Goal: Task Accomplishment & Management: Manage account settings

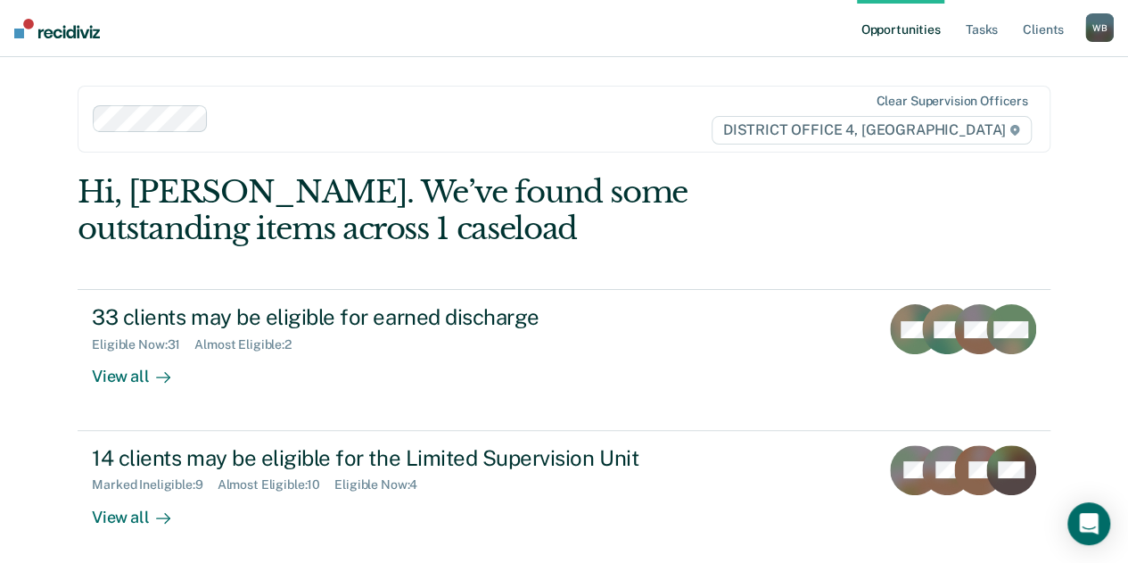
scroll to position [2, 0]
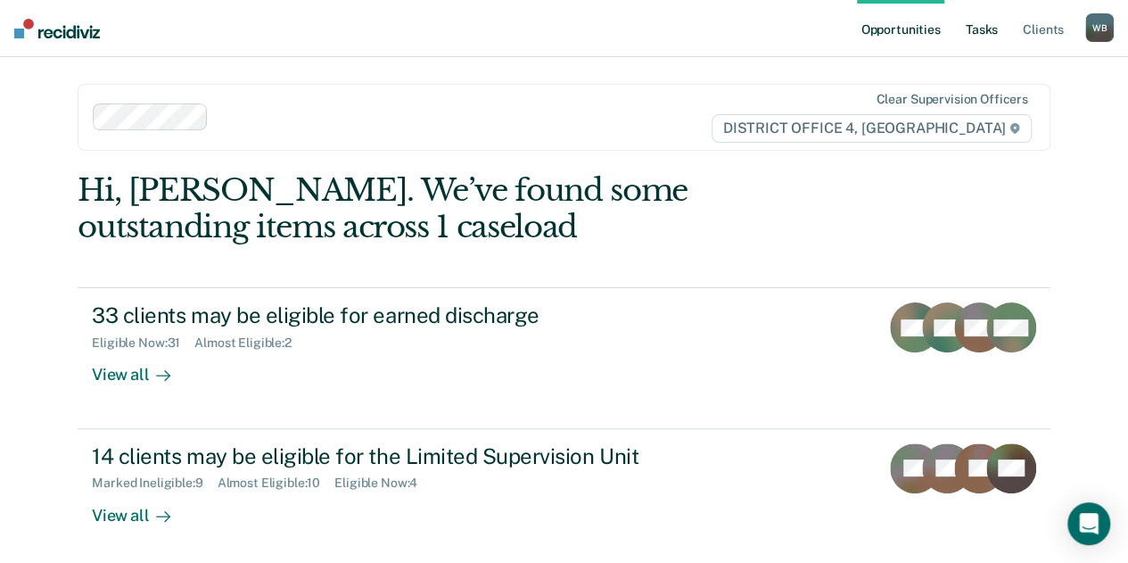
click at [978, 24] on link "Tasks" at bounding box center [981, 28] width 39 height 57
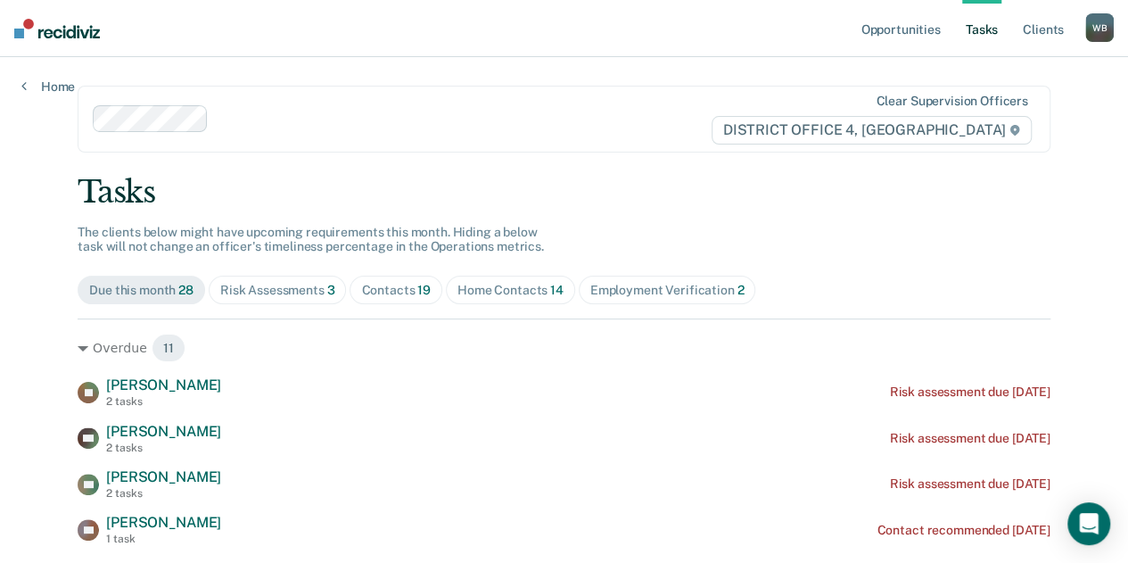
click at [476, 292] on div "Home Contacts 14" at bounding box center [510, 290] width 106 height 15
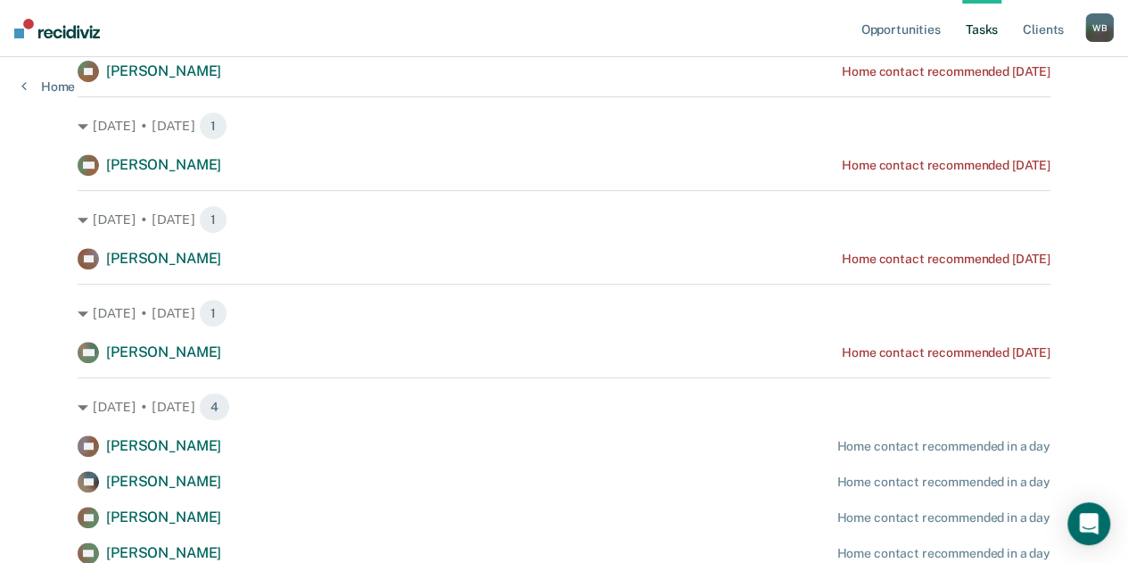
scroll to position [317, 0]
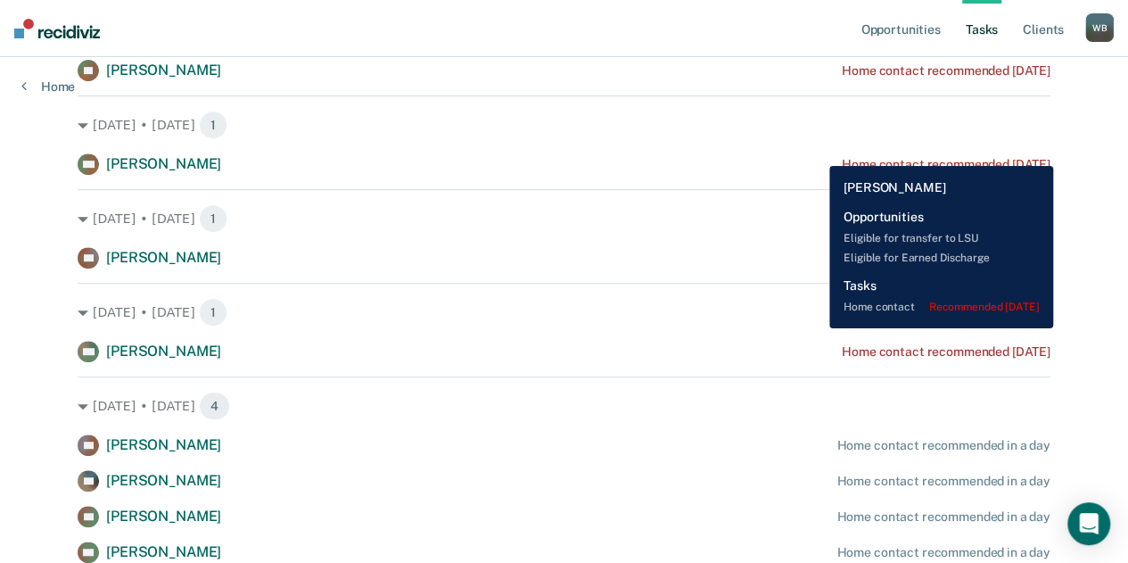
click at [816, 153] on div "FW [PERSON_NAME] Home contact recommended [DATE]" at bounding box center [564, 163] width 973 height 21
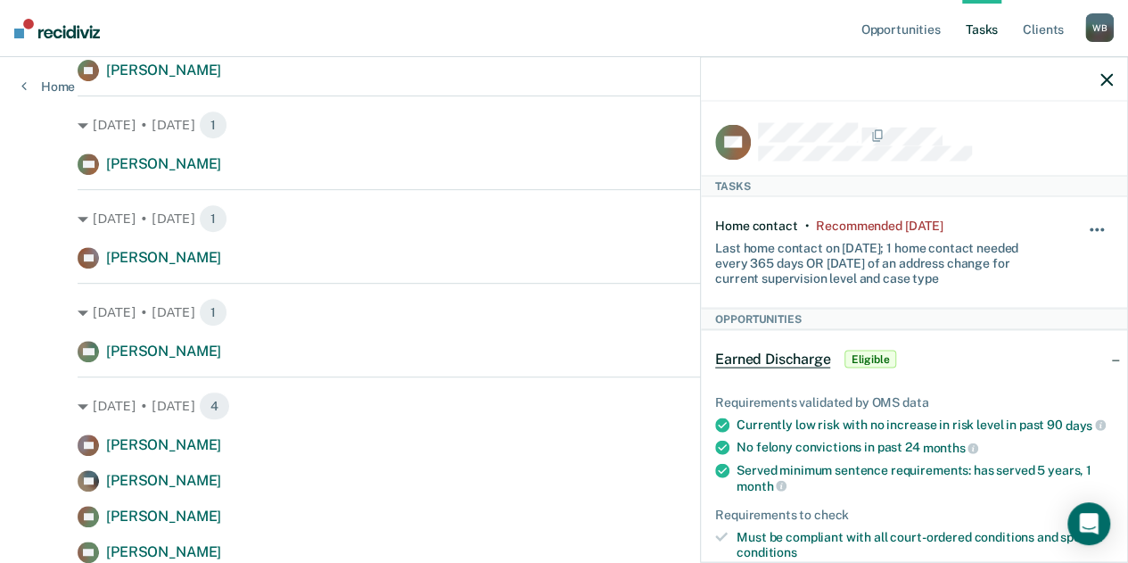
click at [1083, 232] on button "button" at bounding box center [1098, 239] width 30 height 29
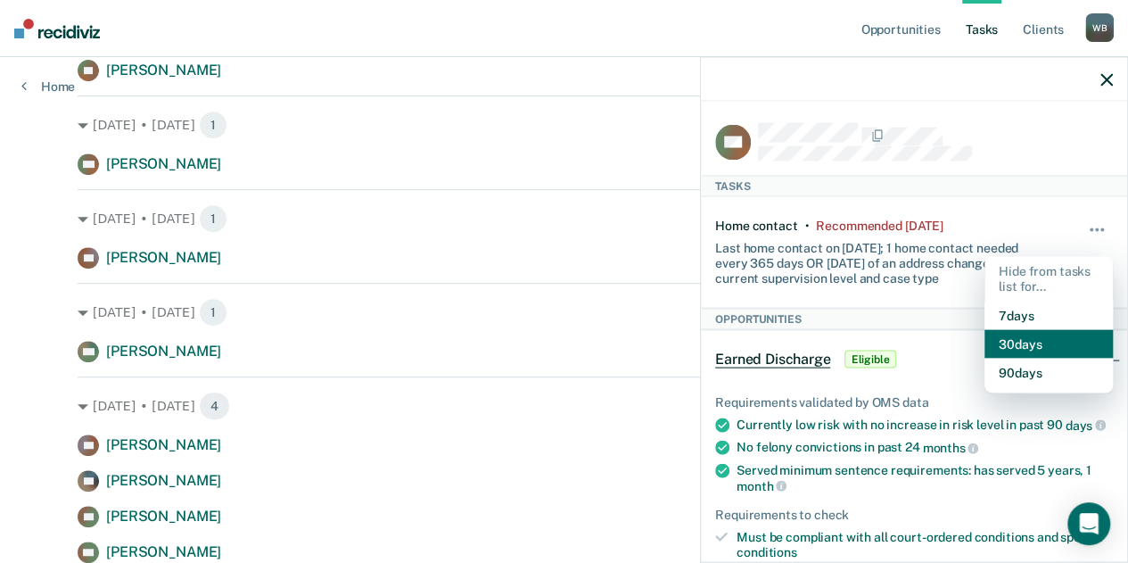
click at [1002, 329] on button "30 days" at bounding box center [1049, 343] width 128 height 29
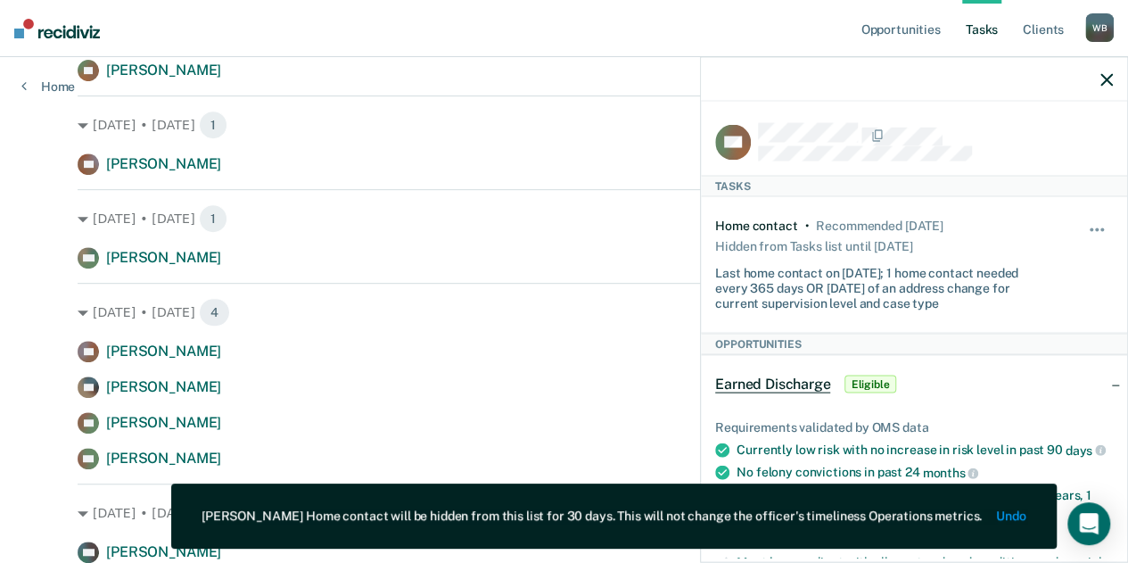
click at [1108, 80] on icon "button" at bounding box center [1106, 79] width 12 height 12
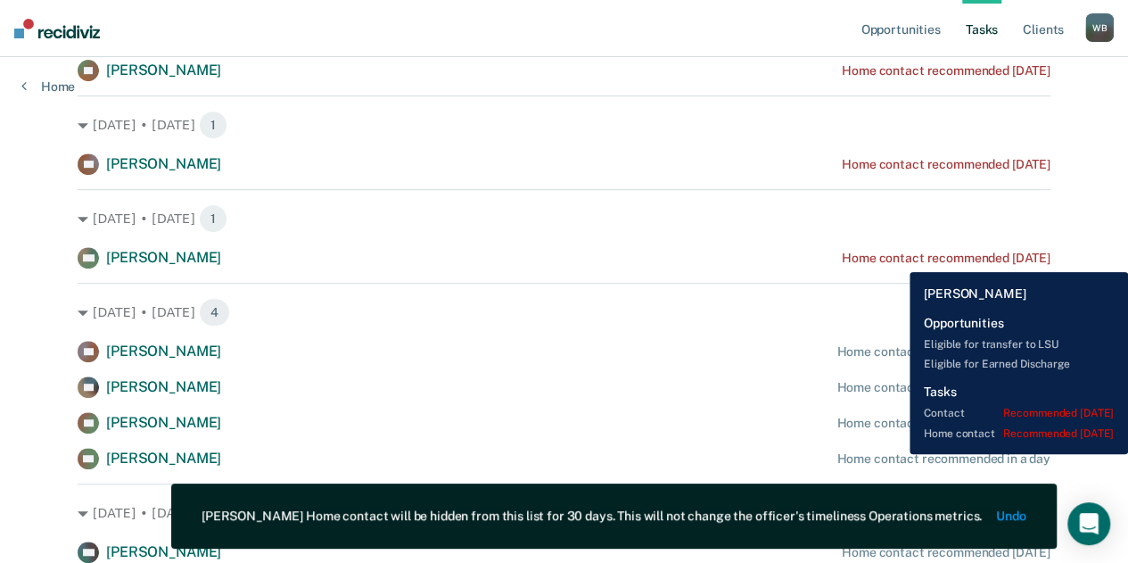
click at [896, 259] on div "Home contact recommended [DATE]" at bounding box center [946, 258] width 209 height 15
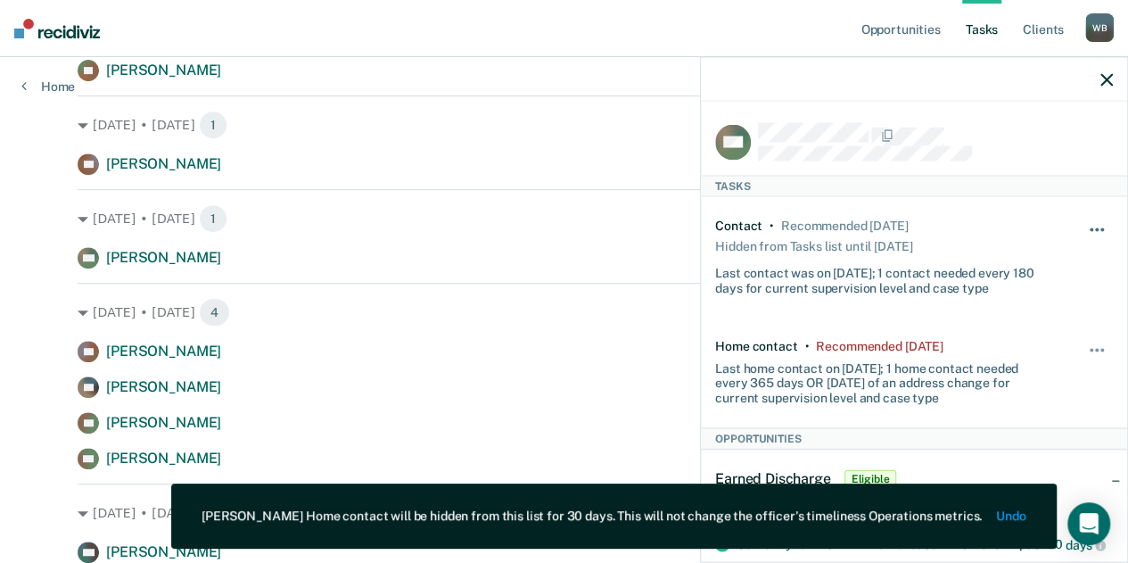
click at [1085, 227] on button "button" at bounding box center [1098, 239] width 30 height 29
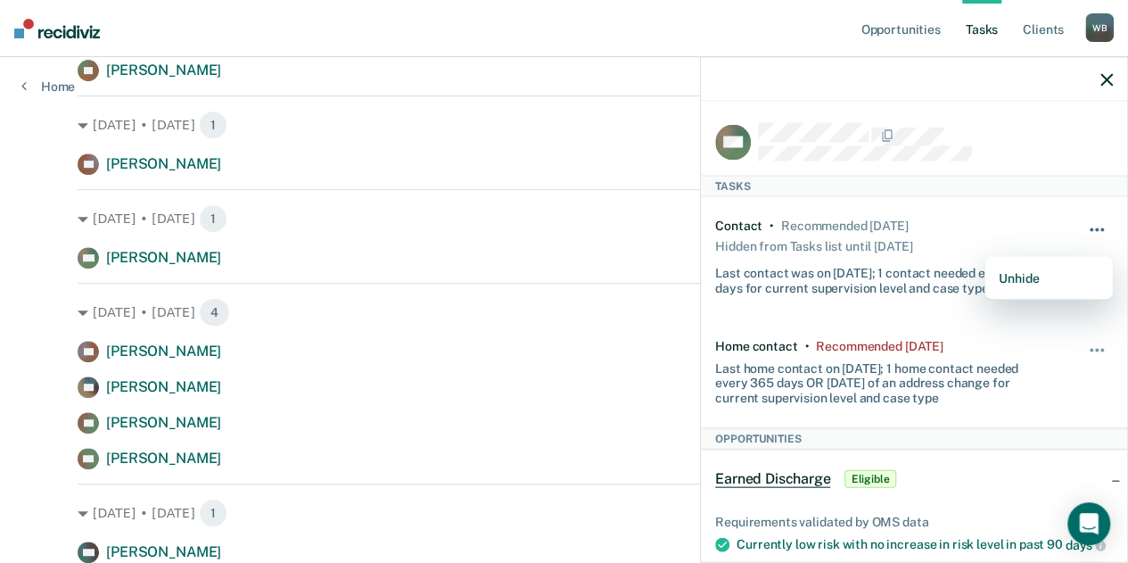
click at [1083, 229] on button "button" at bounding box center [1098, 239] width 30 height 29
click at [1083, 344] on button "button" at bounding box center [1098, 358] width 30 height 29
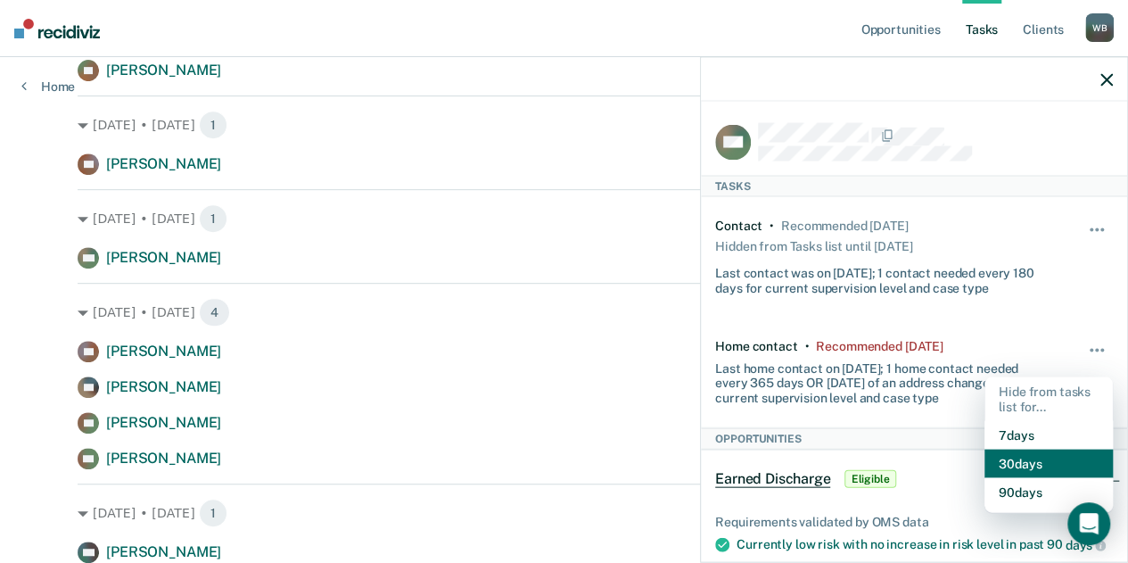
click at [1020, 464] on button "30 days" at bounding box center [1049, 463] width 128 height 29
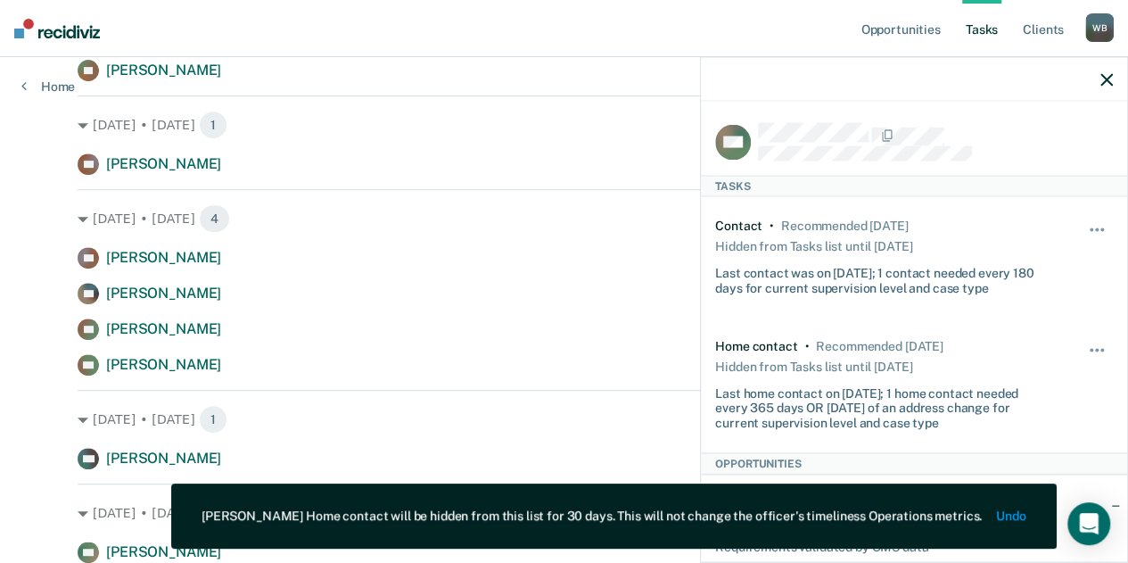
click at [1108, 84] on icon "button" at bounding box center [1106, 79] width 12 height 12
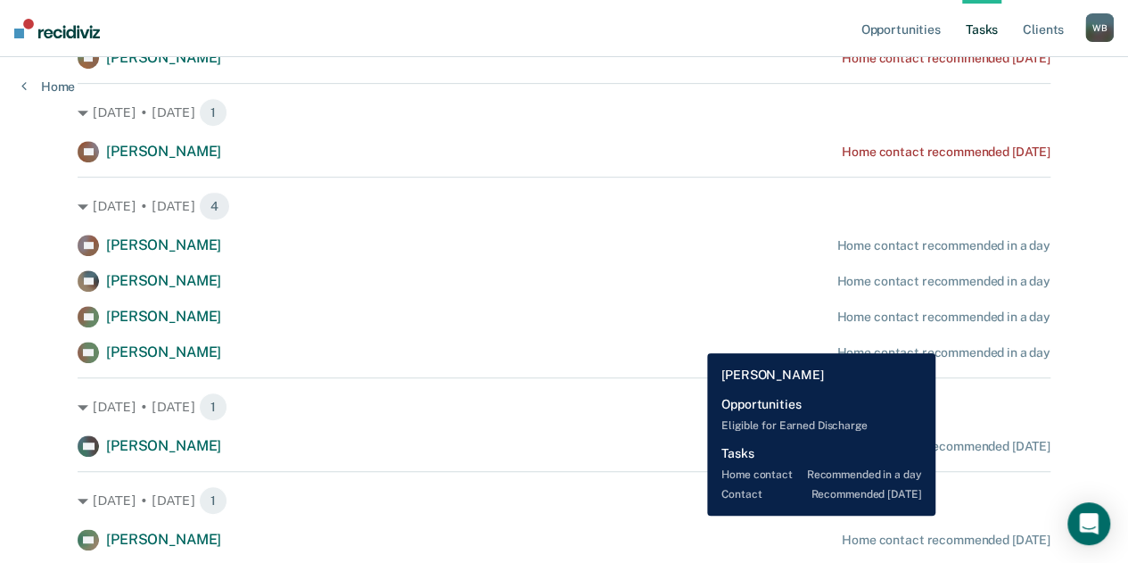
scroll to position [330, 0]
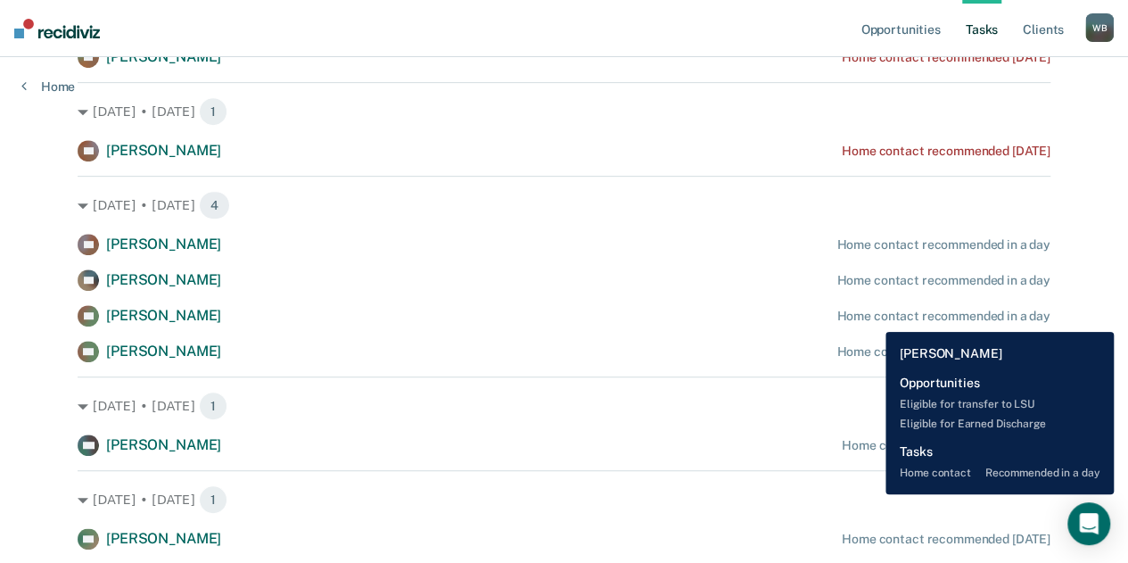
click at [872, 318] on div "Home contact recommended in a day" at bounding box center [942, 316] width 213 height 15
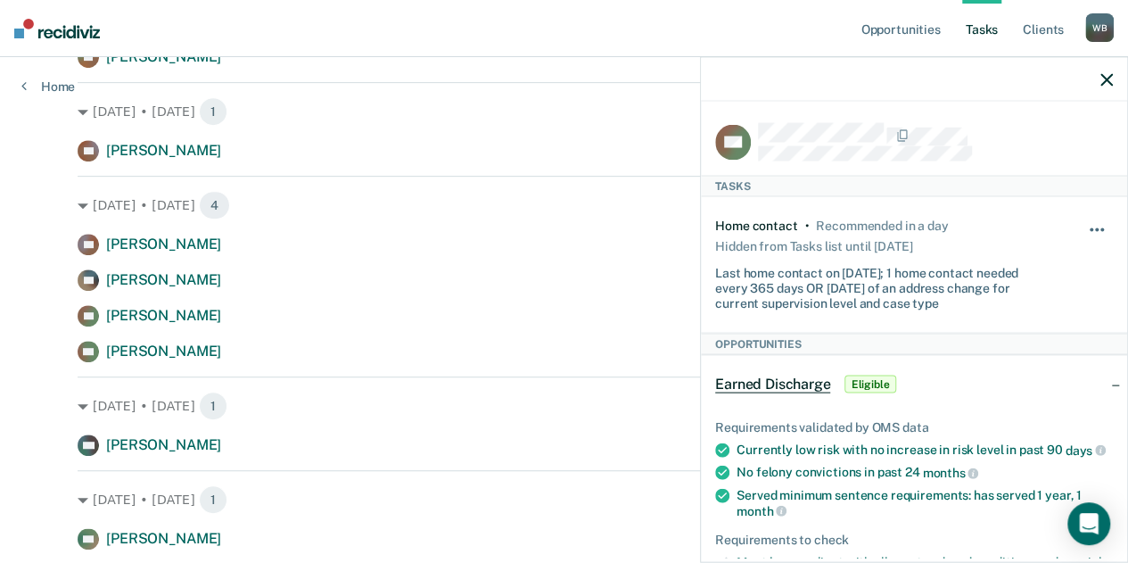
click at [1092, 229] on button "button" at bounding box center [1098, 239] width 30 height 29
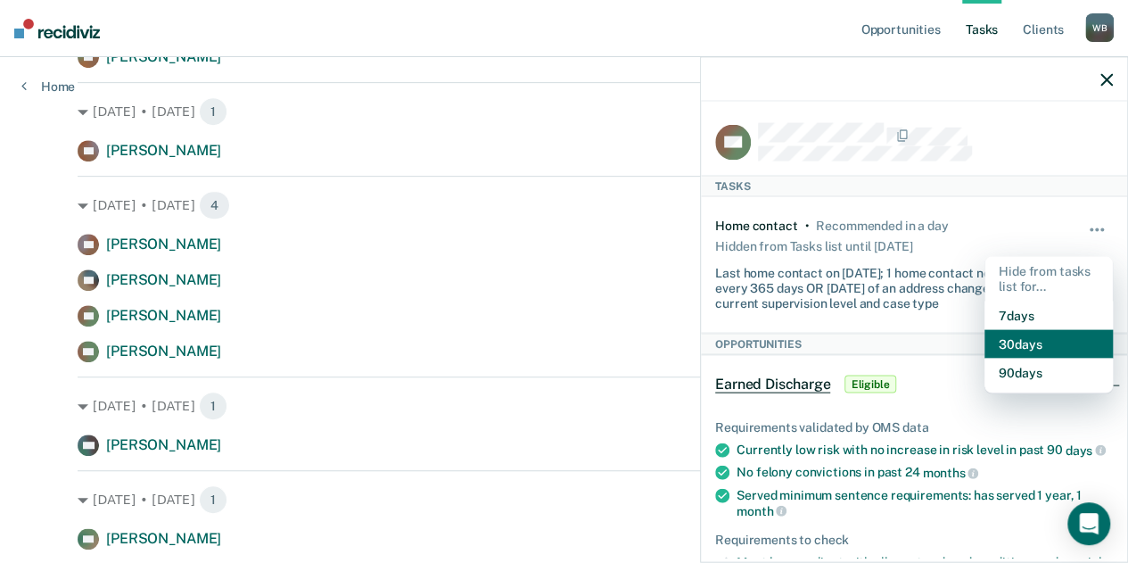
click at [1033, 349] on button "30 days" at bounding box center [1049, 343] width 128 height 29
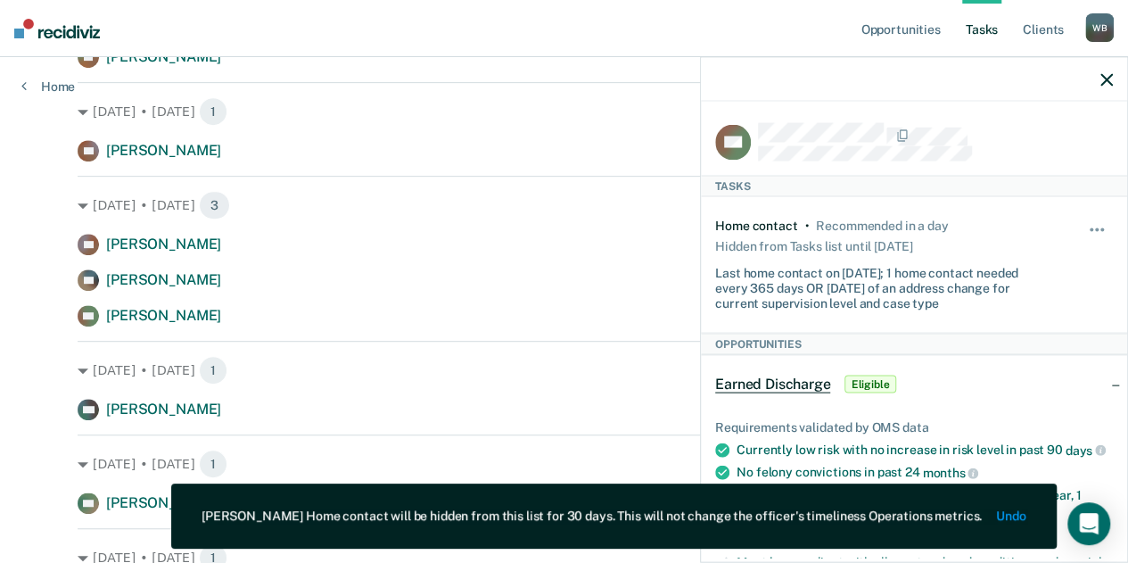
click at [1108, 84] on icon "button" at bounding box center [1106, 79] width 12 height 12
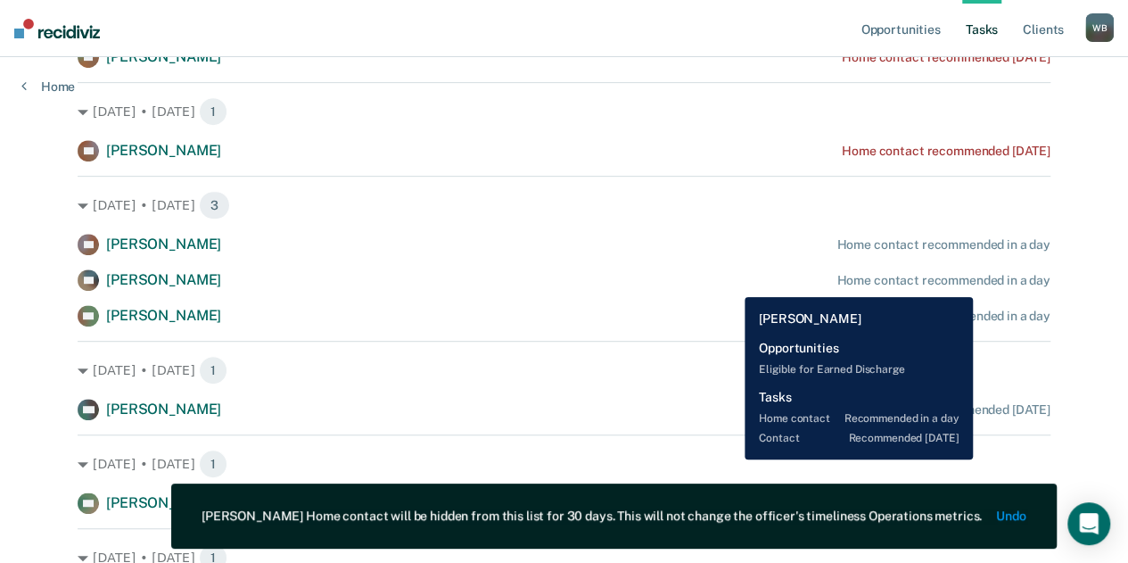
click at [974, 284] on div "Home contact recommended in a day" at bounding box center [942, 280] width 213 height 15
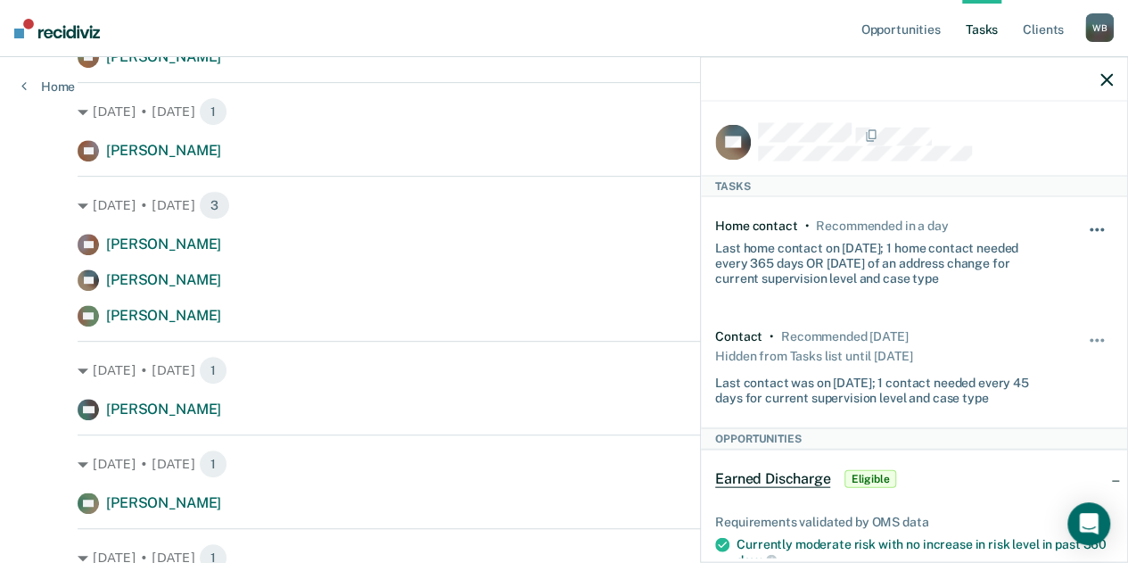
click at [1083, 229] on button "button" at bounding box center [1098, 239] width 30 height 29
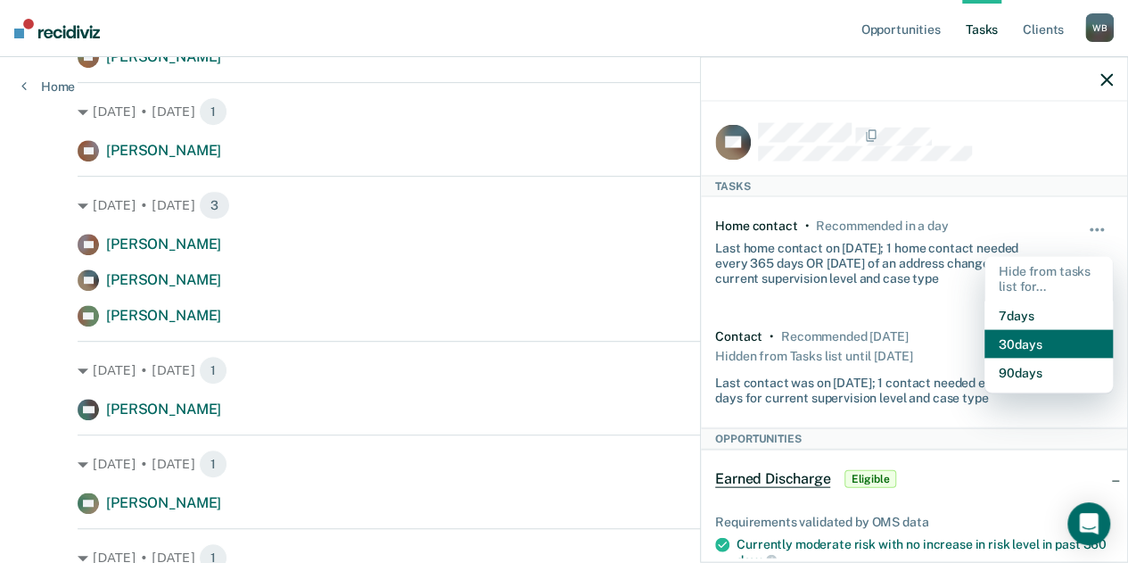
click at [1031, 342] on button "30 days" at bounding box center [1049, 343] width 128 height 29
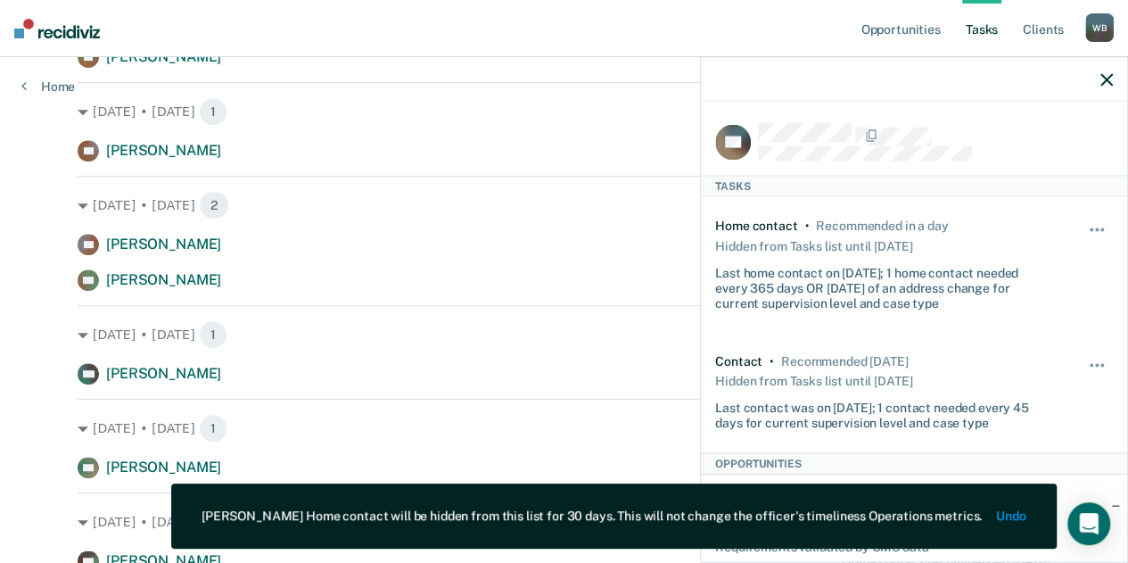
click at [1109, 79] on icon "button" at bounding box center [1106, 79] width 12 height 12
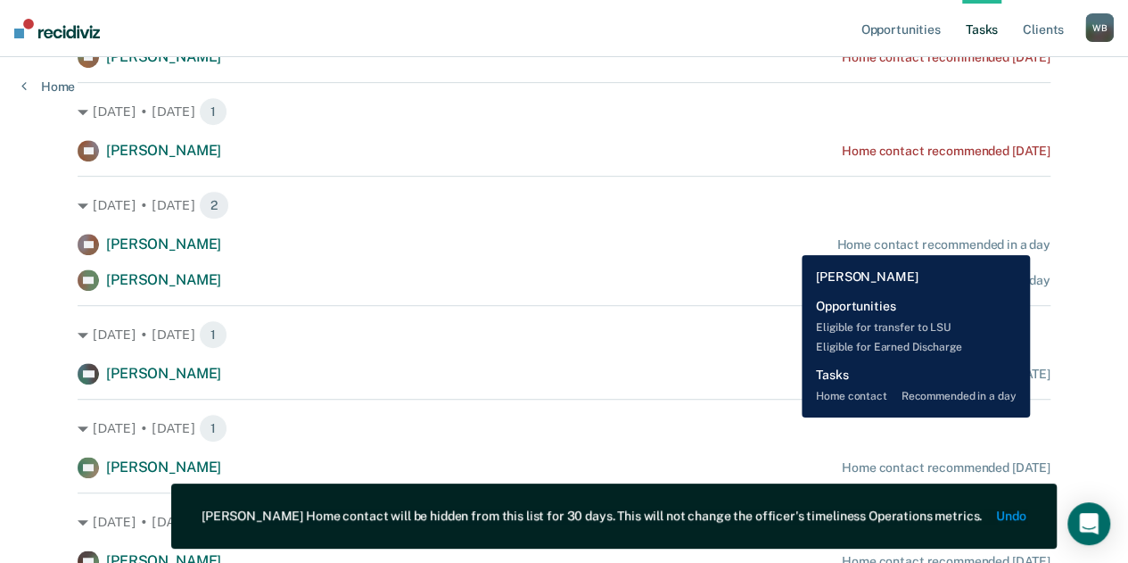
click at [1031, 242] on div "Home contact recommended in a day" at bounding box center [942, 244] width 213 height 15
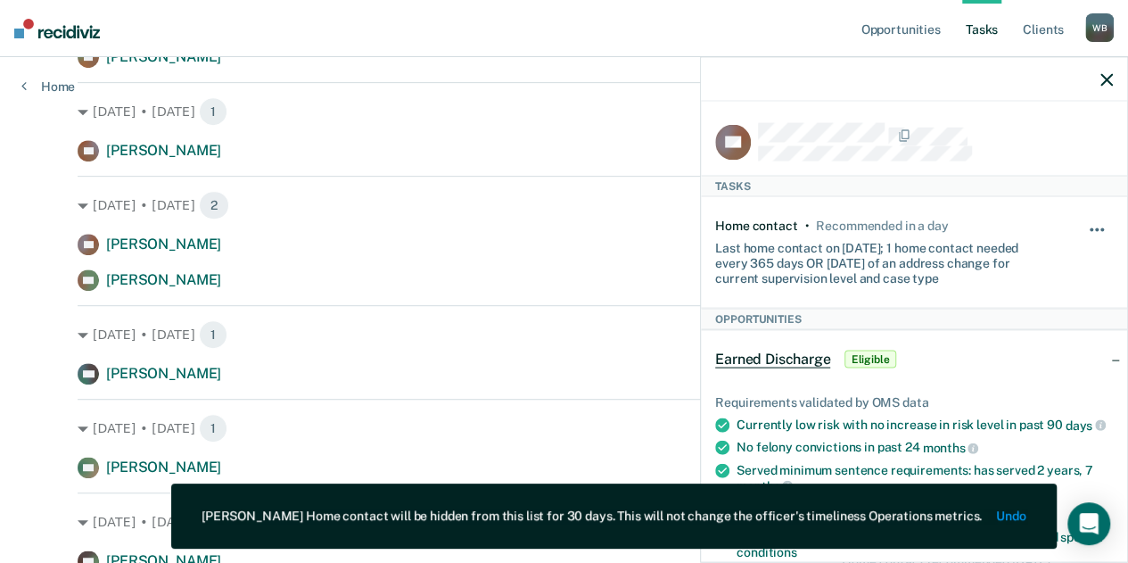
click at [1088, 225] on button "button" at bounding box center [1098, 239] width 30 height 29
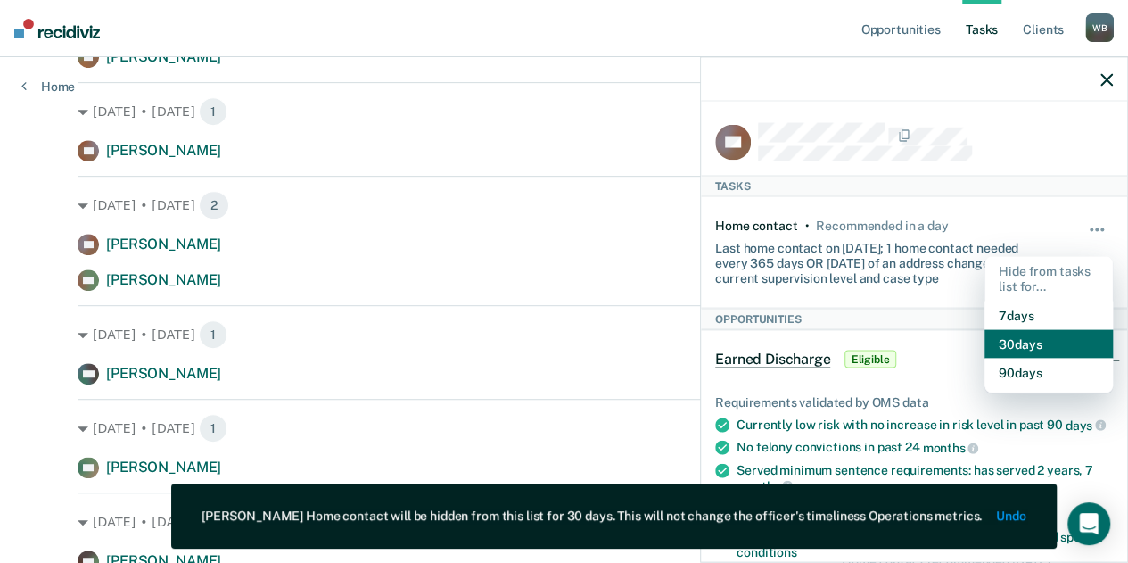
click at [1029, 342] on button "30 days" at bounding box center [1049, 343] width 128 height 29
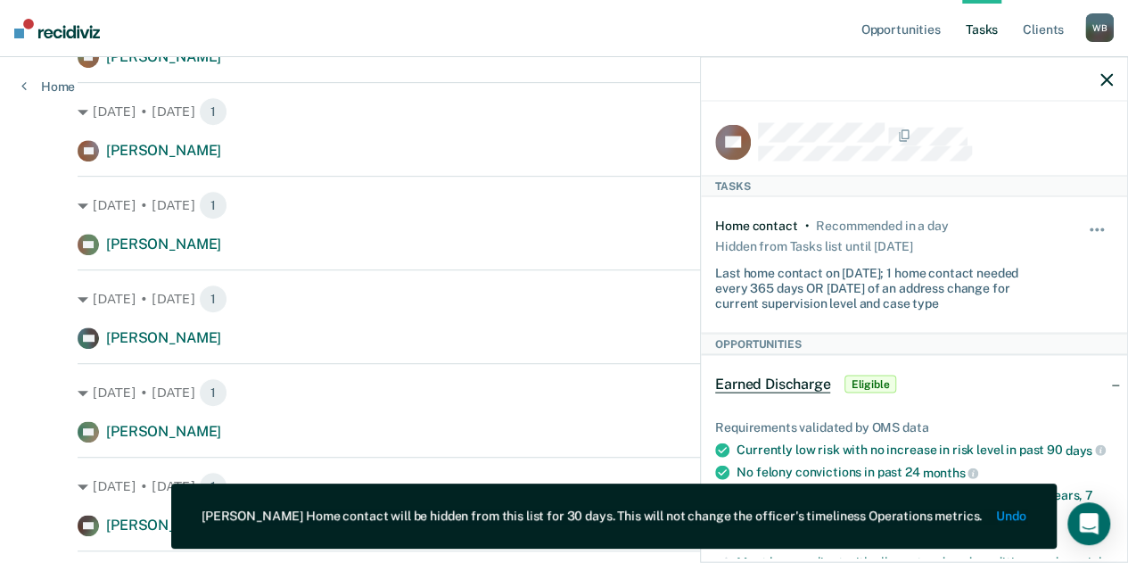
click at [1108, 83] on icon "button" at bounding box center [1106, 79] width 12 height 12
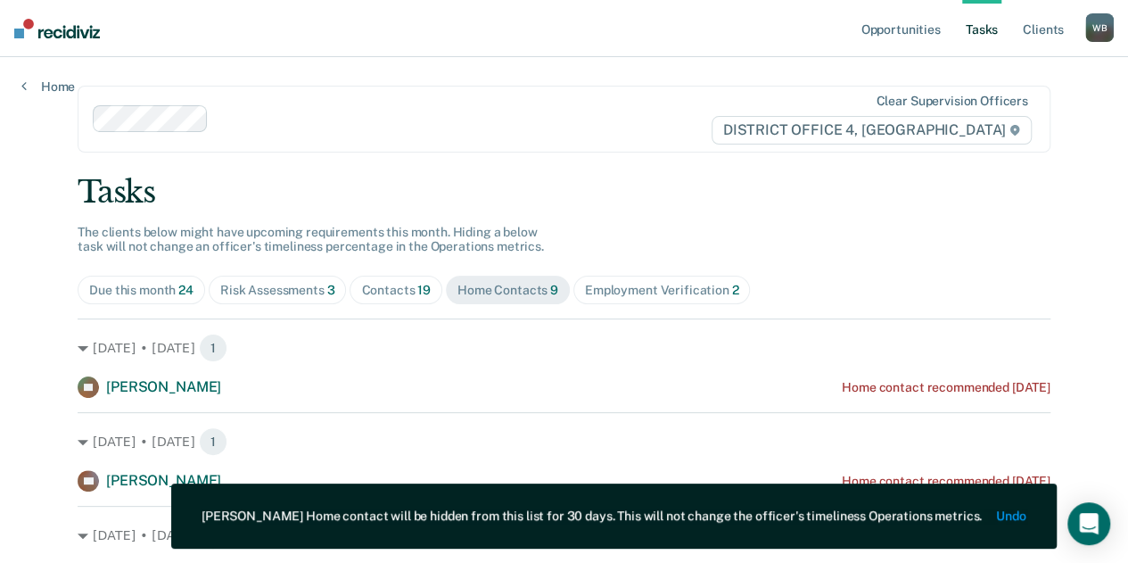
scroll to position [1, 0]
click at [378, 282] on div "Contacts 19" at bounding box center [396, 289] width 70 height 15
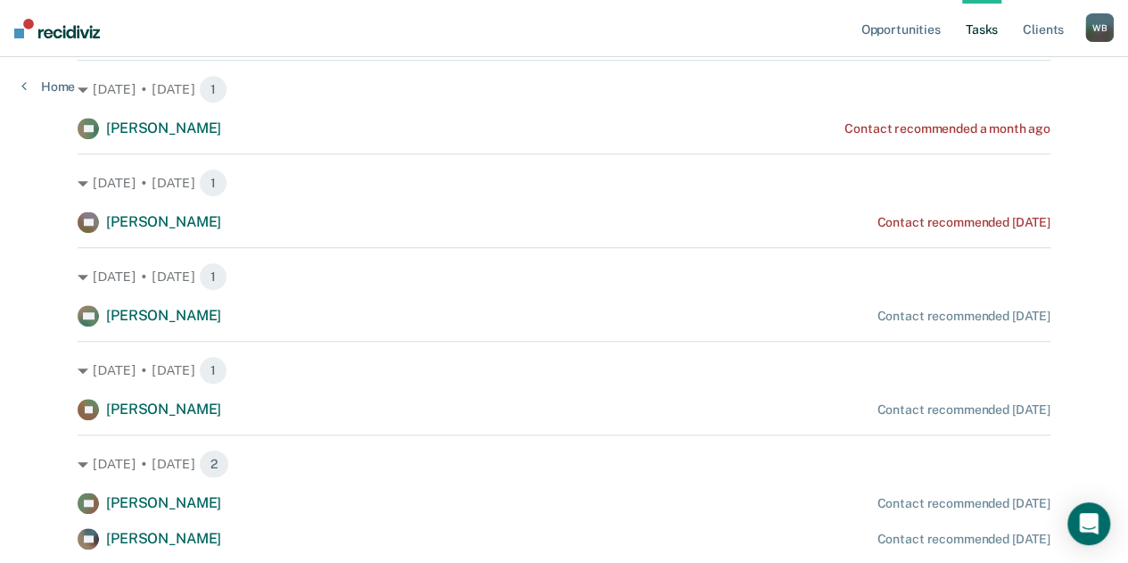
scroll to position [540, 0]
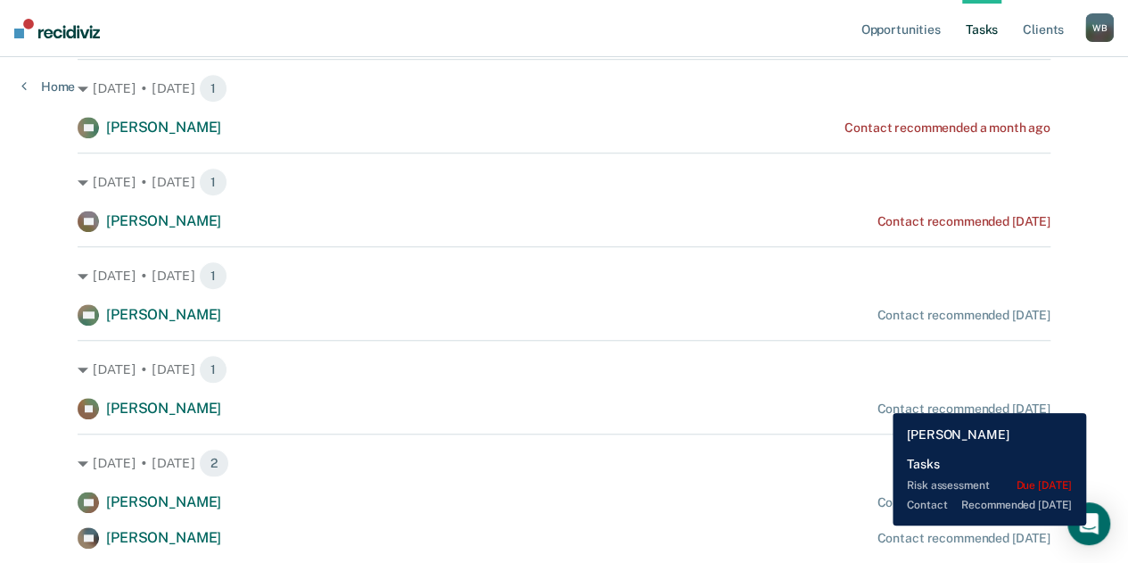
click at [879, 400] on div "[PERSON_NAME] Contact recommended [DATE]" at bounding box center [564, 408] width 973 height 21
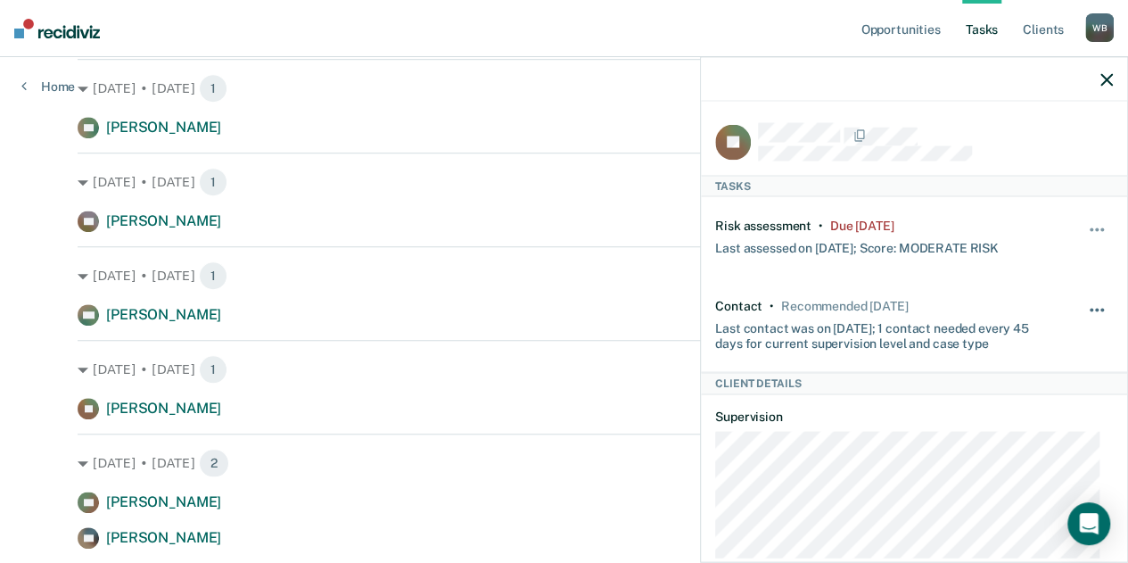
click at [1090, 314] on button "button" at bounding box center [1098, 318] width 30 height 29
click at [1084, 225] on button "button" at bounding box center [1098, 239] width 30 height 29
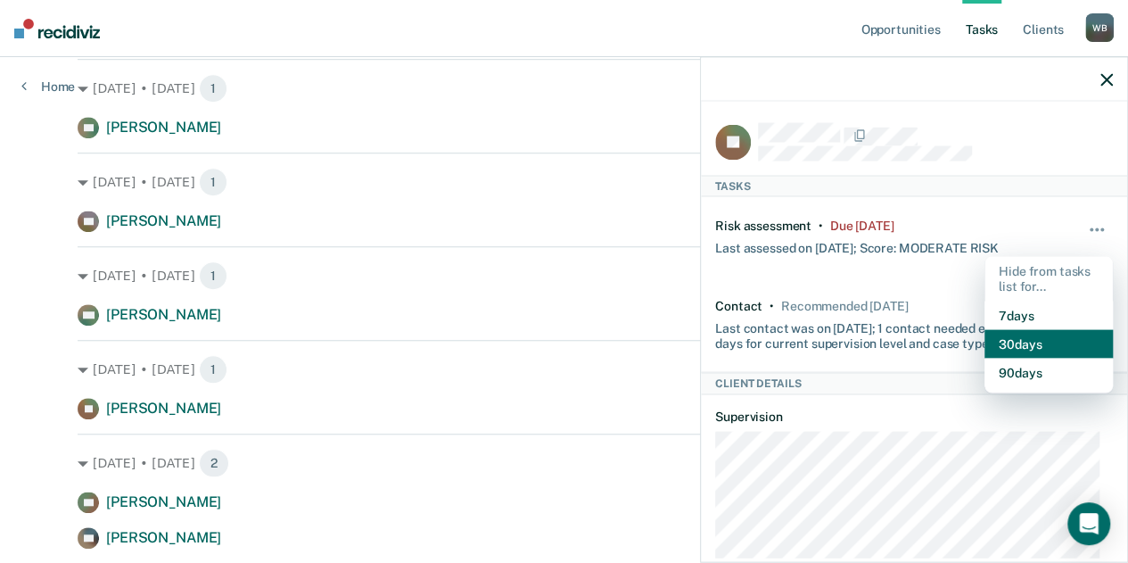
click at [1006, 346] on button "30 days" at bounding box center [1049, 343] width 128 height 29
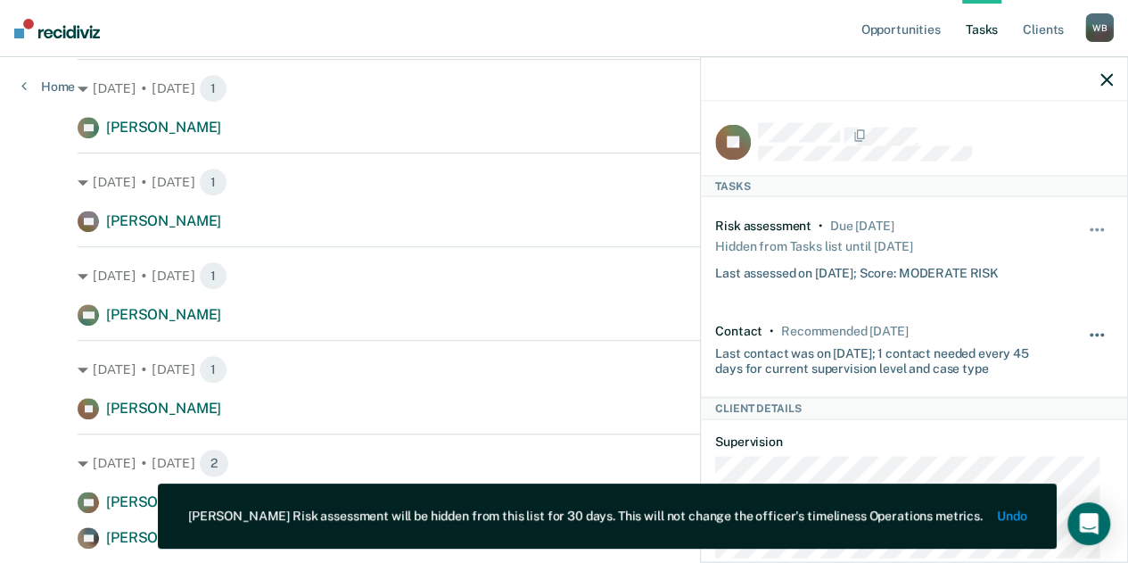
click at [1090, 333] on span "button" at bounding box center [1092, 335] width 4 height 4
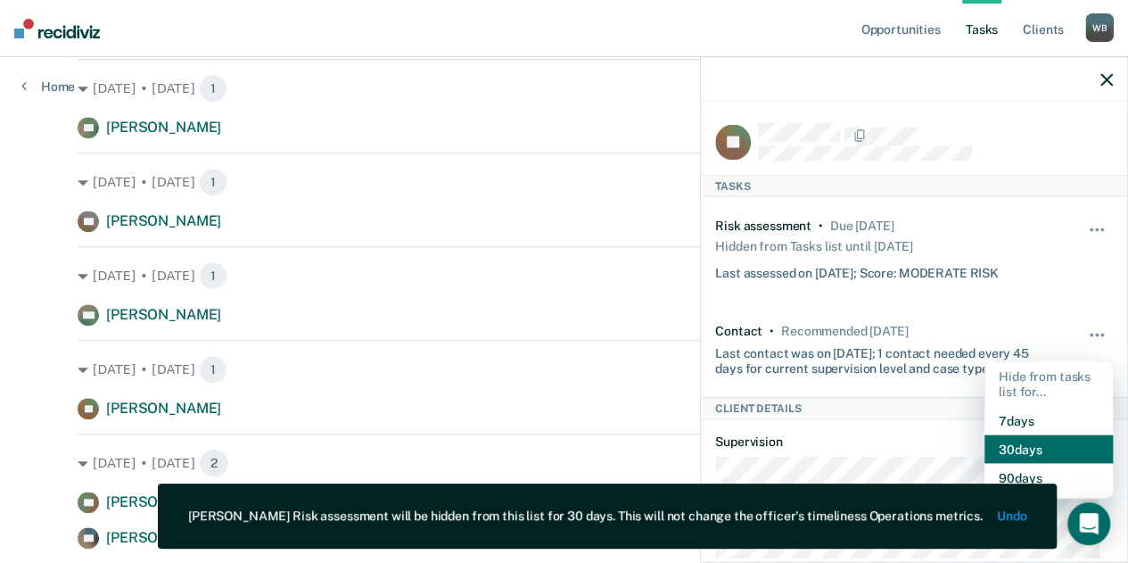
click at [1010, 436] on button "30 days" at bounding box center [1049, 448] width 128 height 29
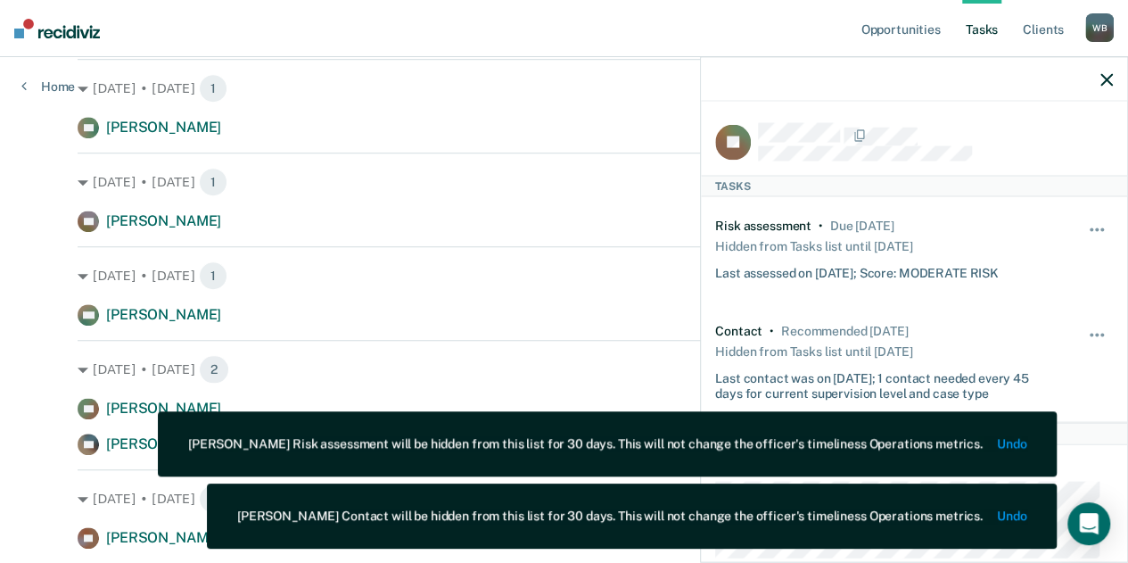
click at [1100, 87] on div at bounding box center [914, 79] width 426 height 45
click at [1100, 84] on icon "button" at bounding box center [1106, 79] width 12 height 12
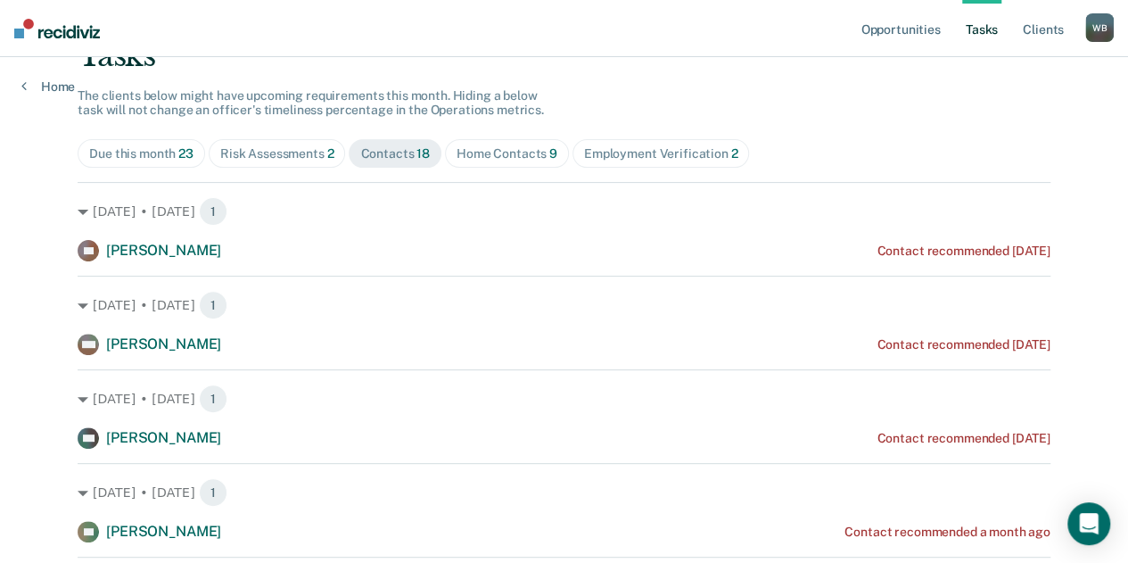
scroll to position [136, 0]
click at [266, 156] on div "Risk Assessments 2" at bounding box center [277, 154] width 114 height 15
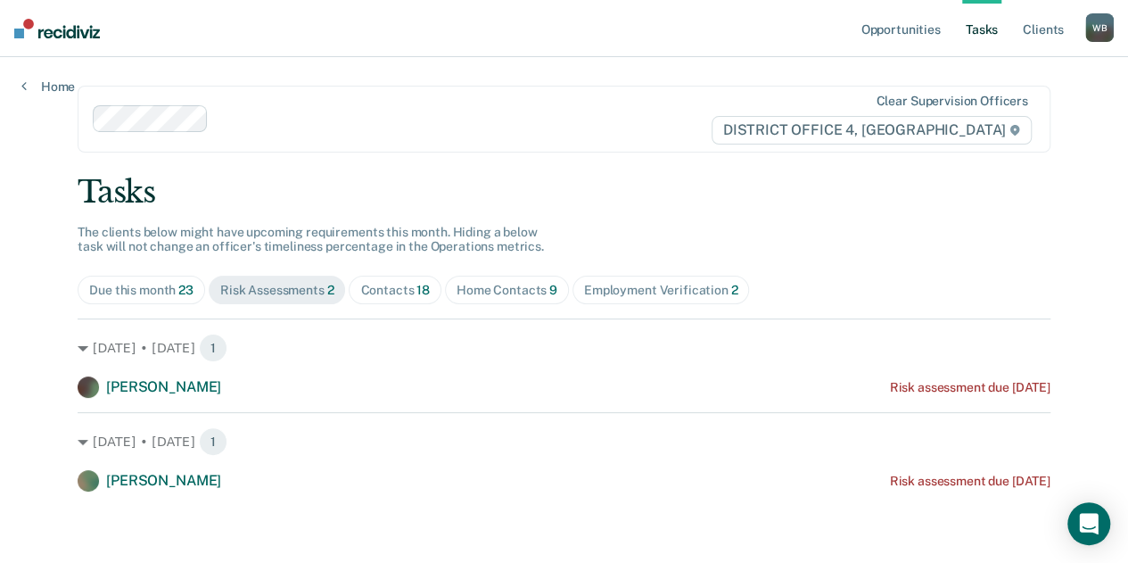
scroll to position [0, 0]
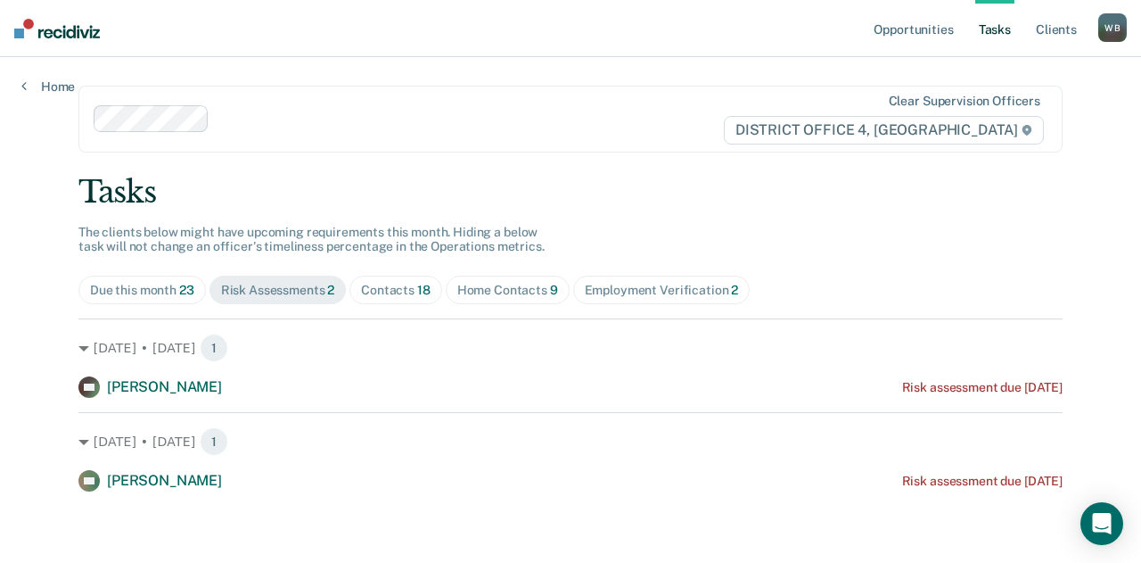
click at [483, 284] on div "Home Contacts 9" at bounding box center [507, 290] width 101 height 15
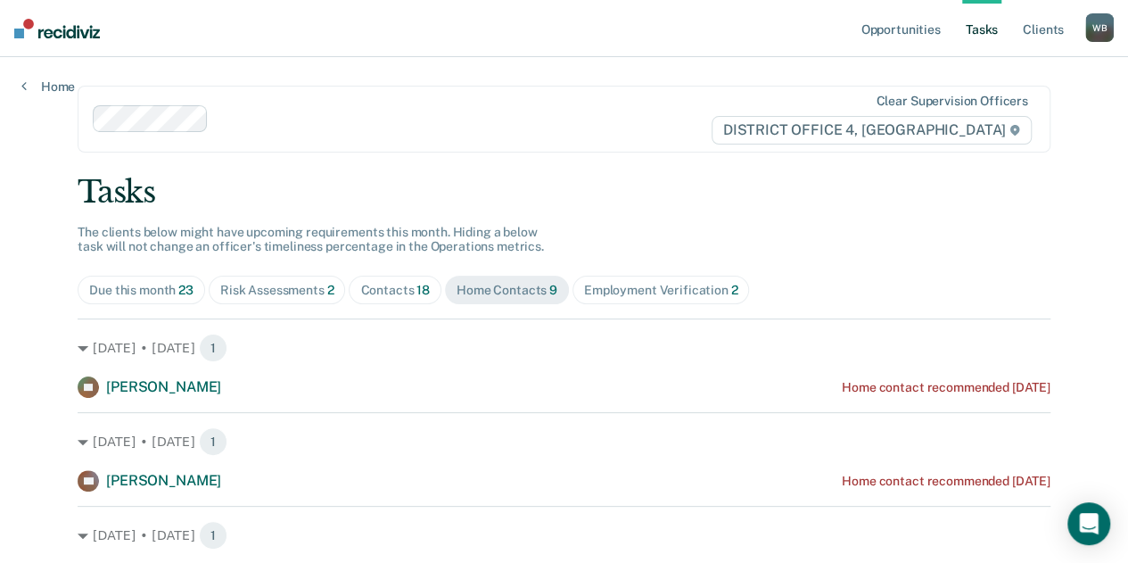
click at [597, 298] on span "Employment Verification 2" at bounding box center [661, 290] width 177 height 29
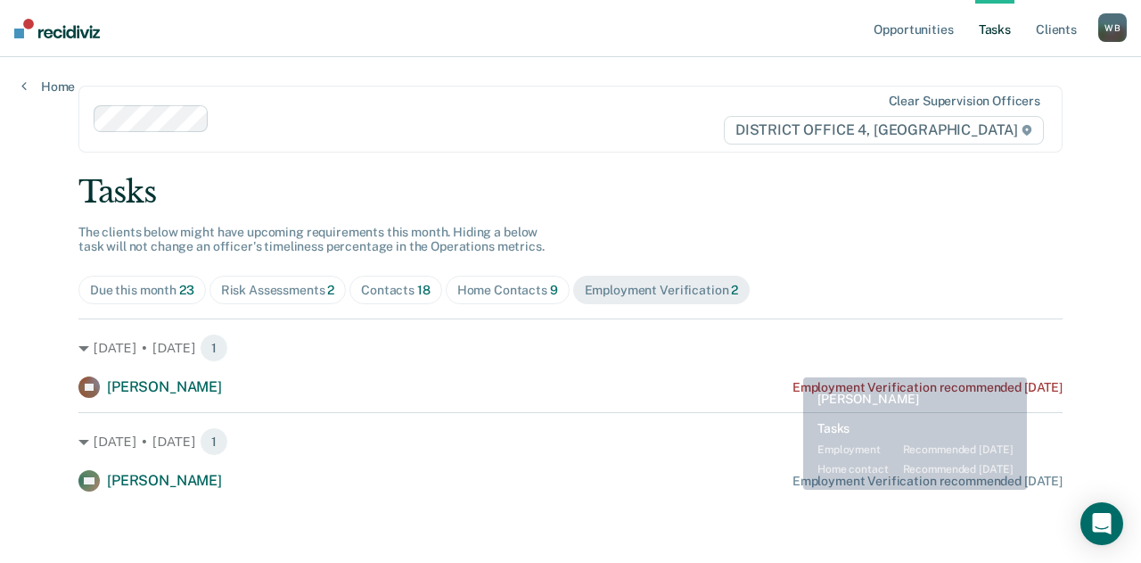
click at [804, 491] on main "Clear supervision officers DISTRICT OFFICE 4, BOISE Tasks The clients below mig…" at bounding box center [570, 288] width 1027 height 463
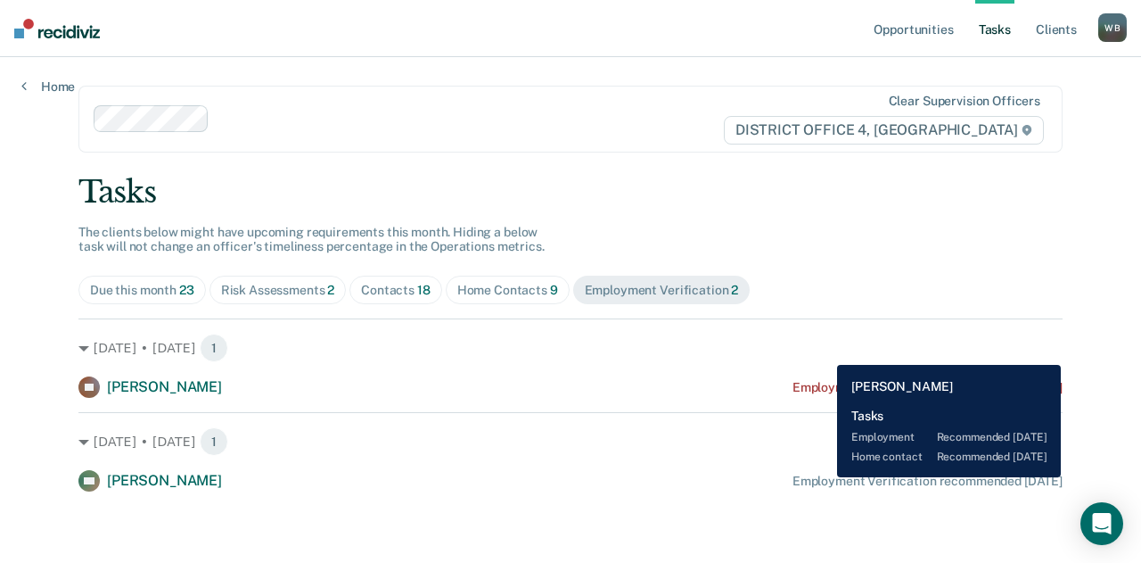
click at [824, 477] on div "Employment Verification recommended [DATE]" at bounding box center [928, 481] width 270 height 15
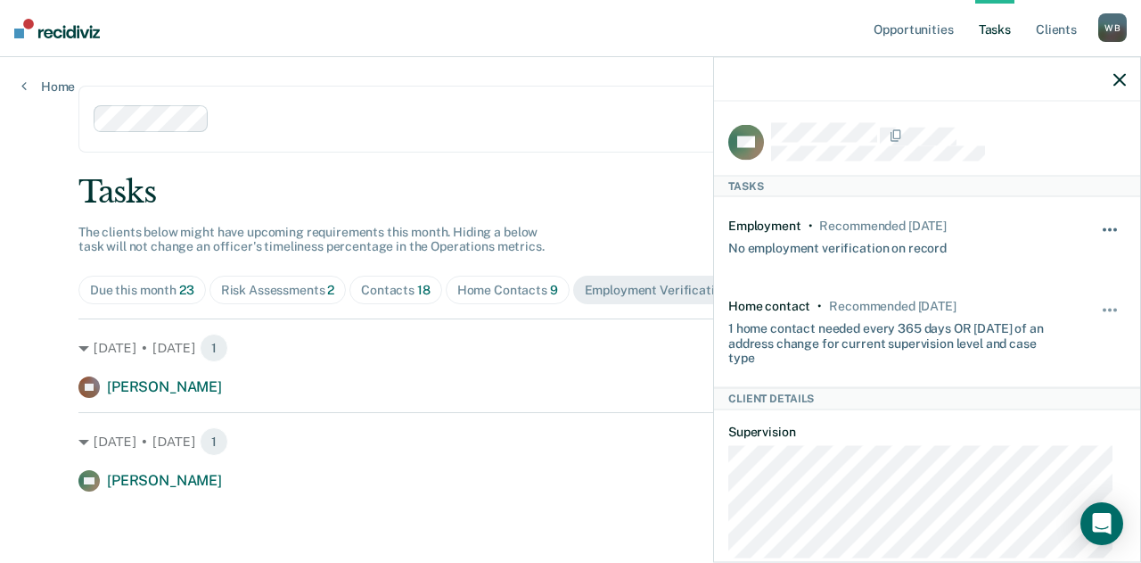
click at [1114, 228] on span "button" at bounding box center [1116, 230] width 4 height 4
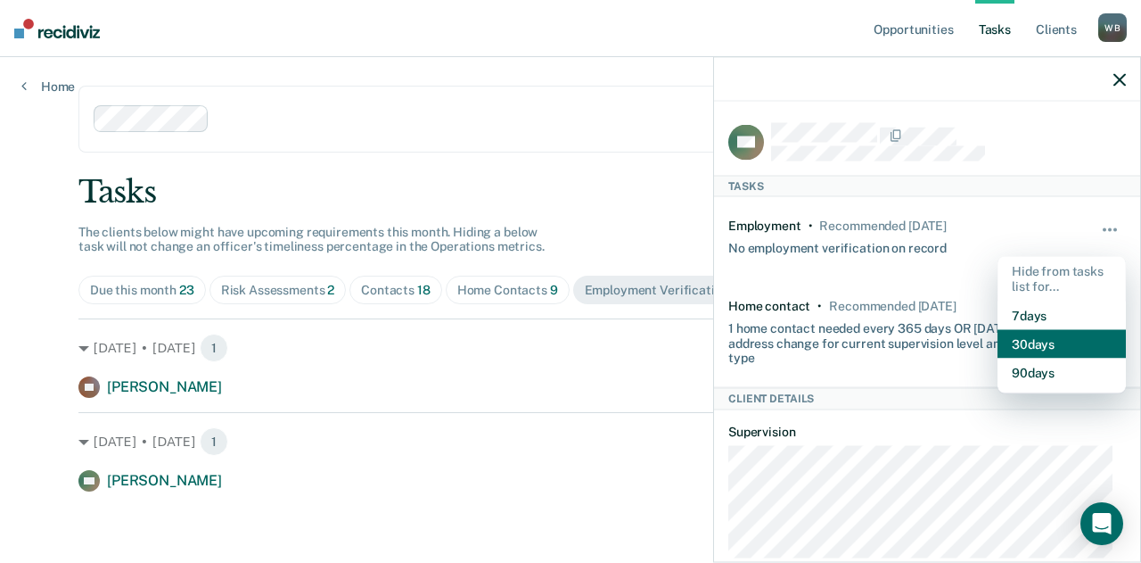
click at [998, 343] on button "30 days" at bounding box center [1062, 343] width 128 height 29
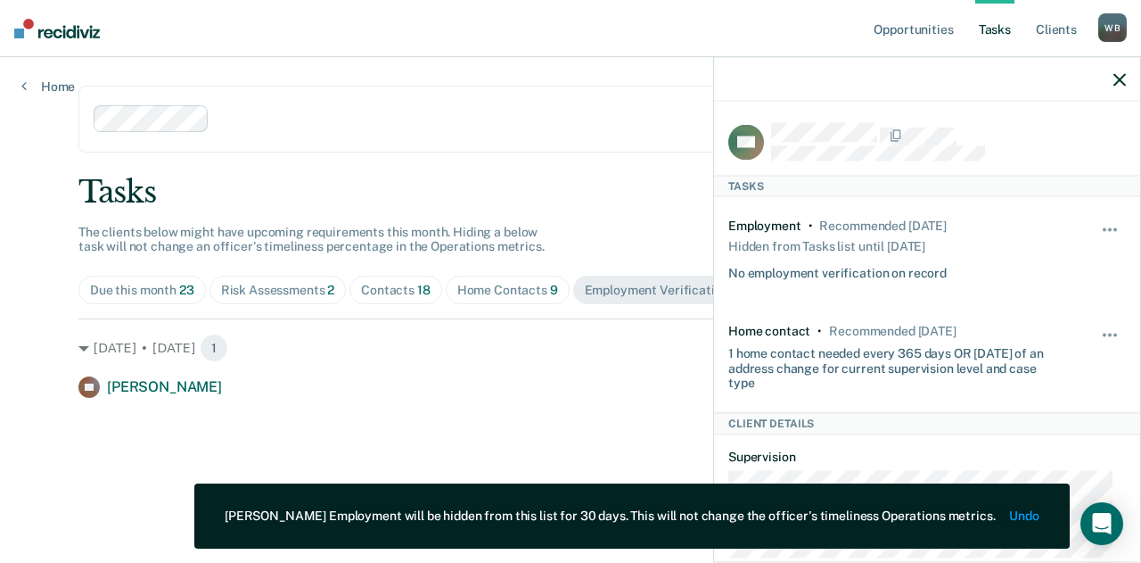
click at [1117, 83] on icon "button" at bounding box center [1120, 79] width 12 height 12
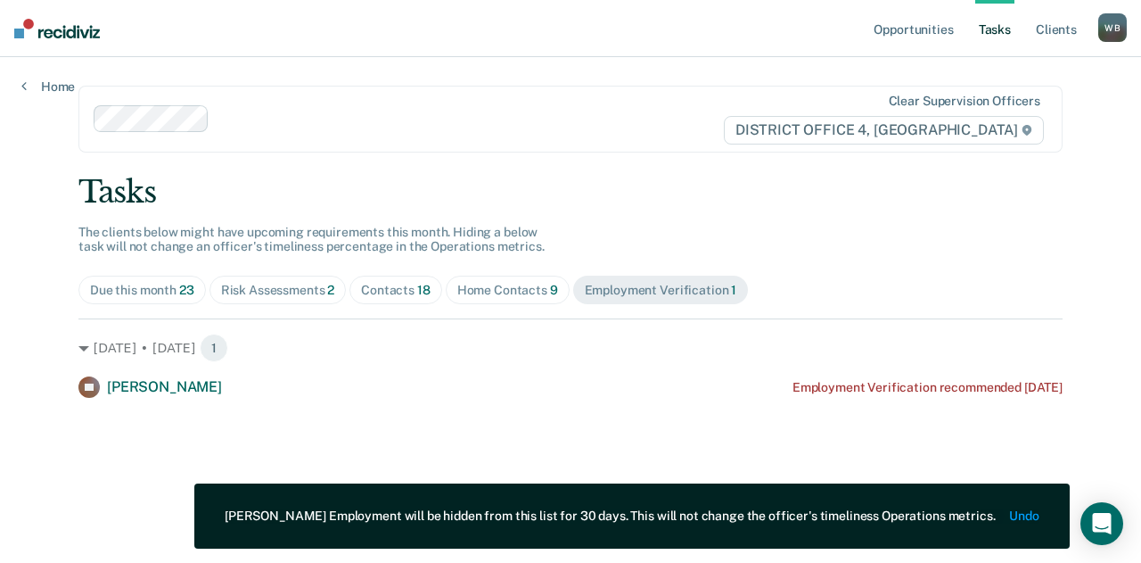
click at [369, 277] on span "Contacts 18" at bounding box center [396, 290] width 93 height 29
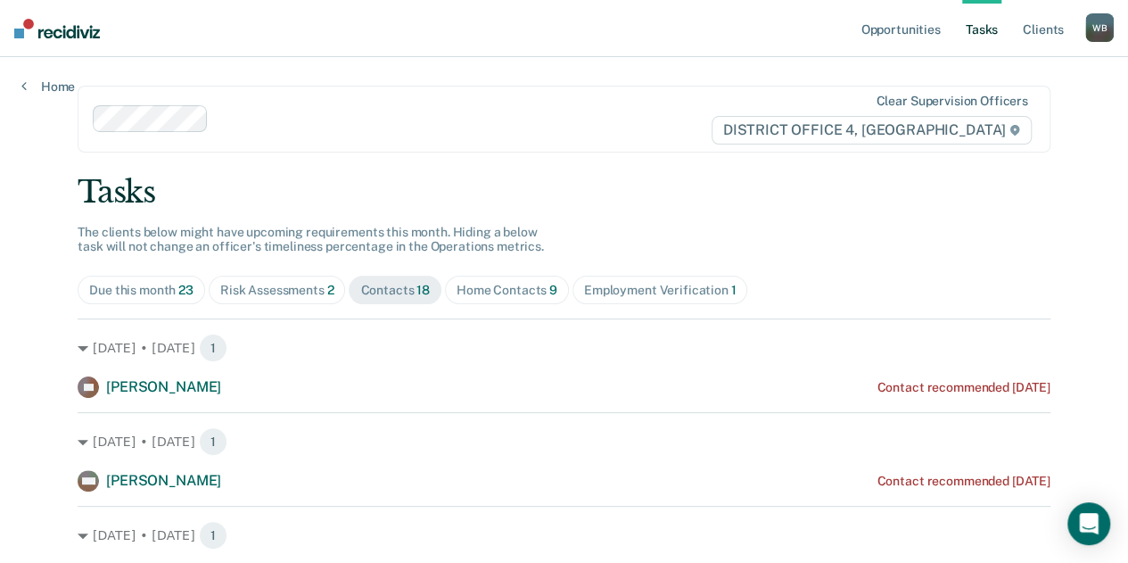
click at [276, 297] on span "Risk Assessments 2" at bounding box center [277, 290] width 137 height 29
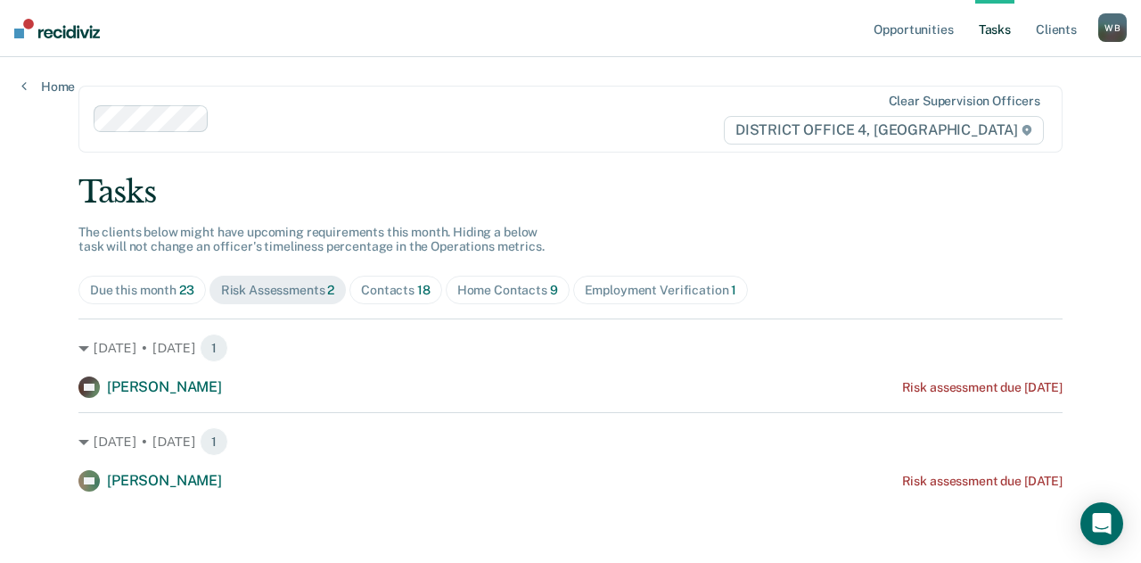
click at [153, 284] on div "Due this month 23" at bounding box center [142, 290] width 104 height 15
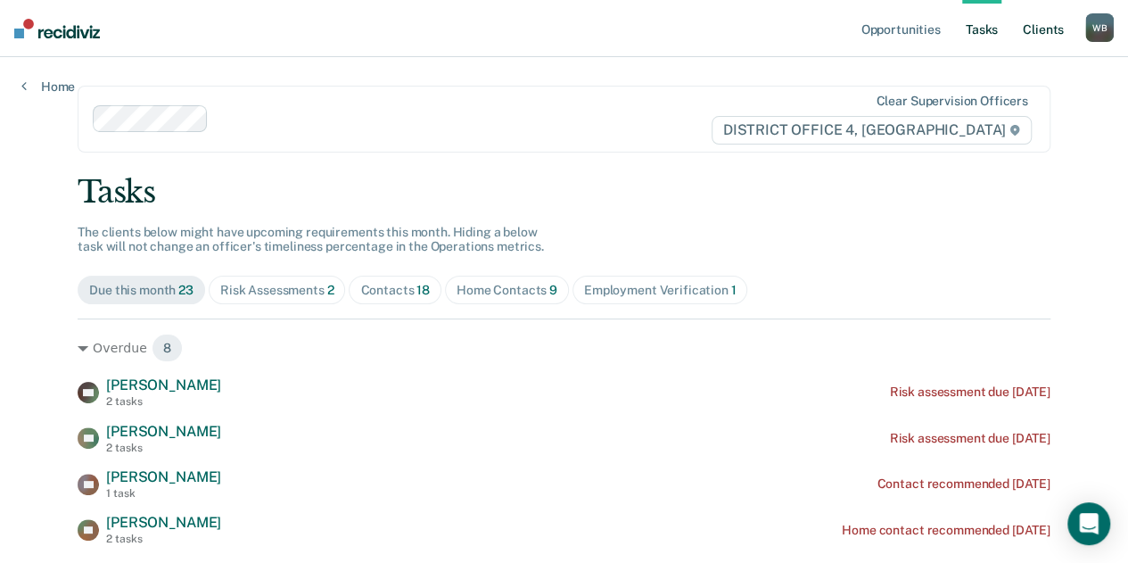
click at [1046, 34] on link "Client s" at bounding box center [1043, 28] width 48 height 57
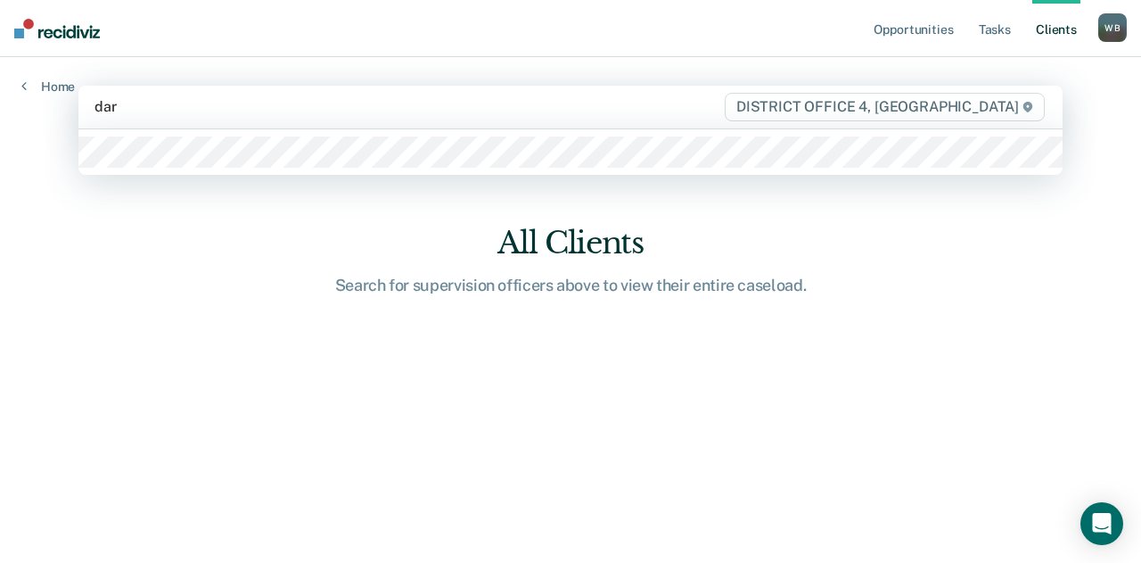
type input "dars"
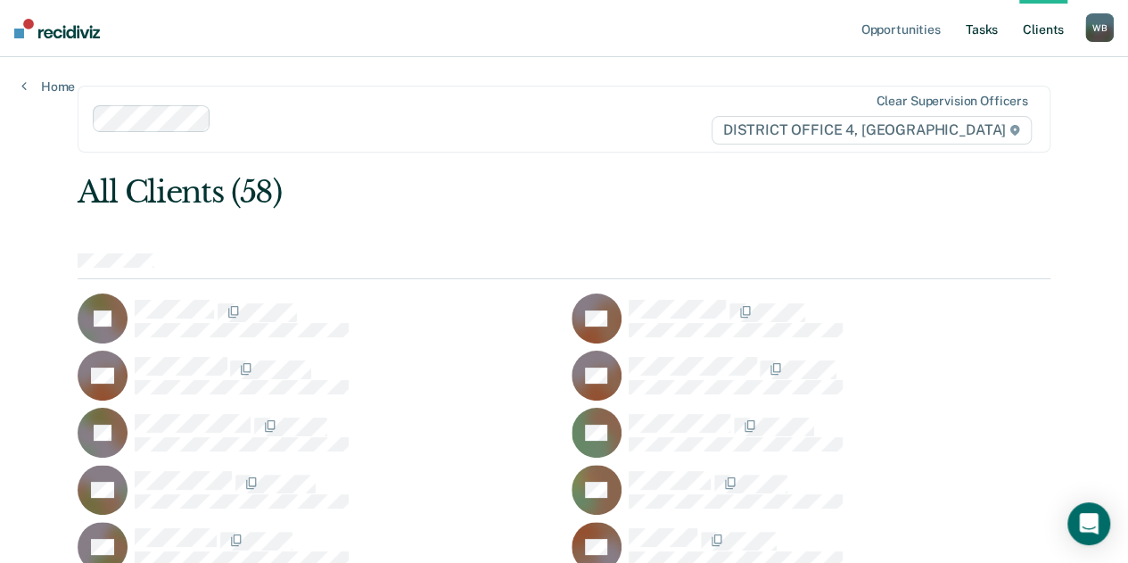
click at [985, 33] on link "Tasks" at bounding box center [981, 28] width 39 height 57
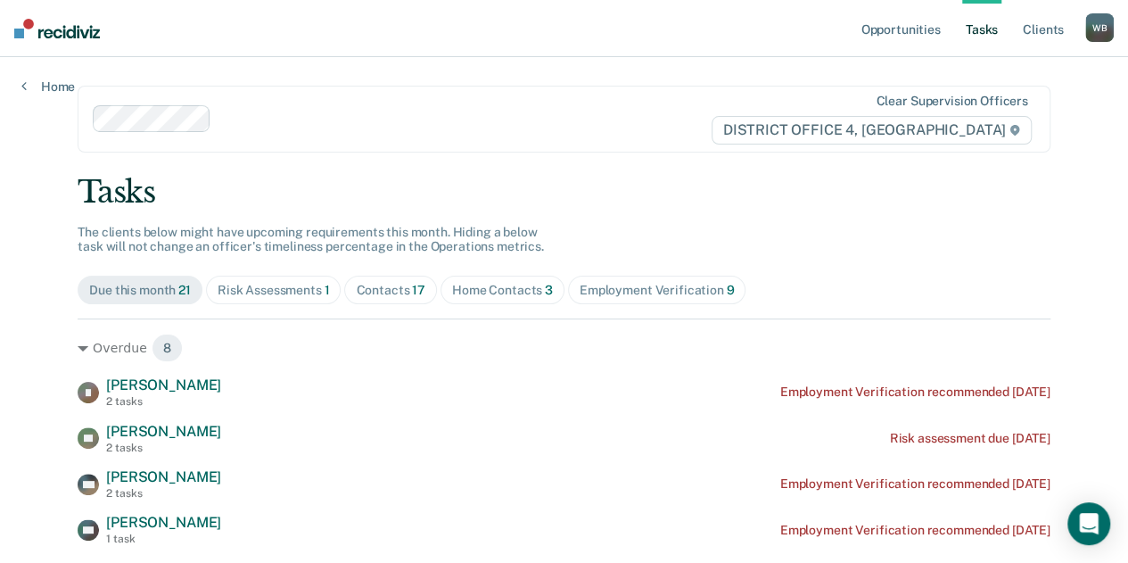
click at [458, 278] on span "Home Contacts 3" at bounding box center [503, 290] width 124 height 29
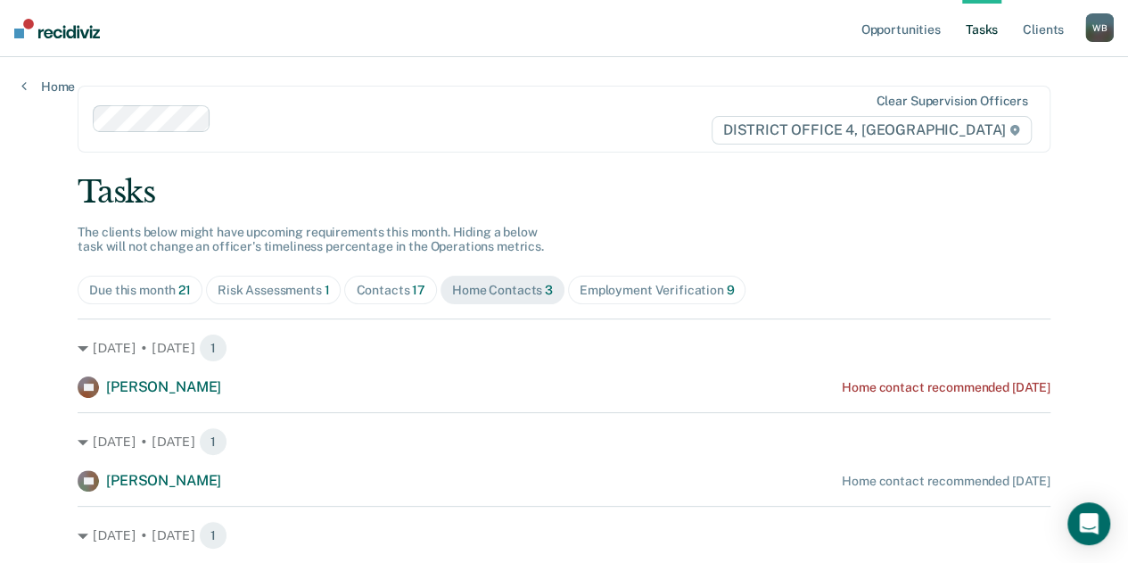
scroll to position [93, 0]
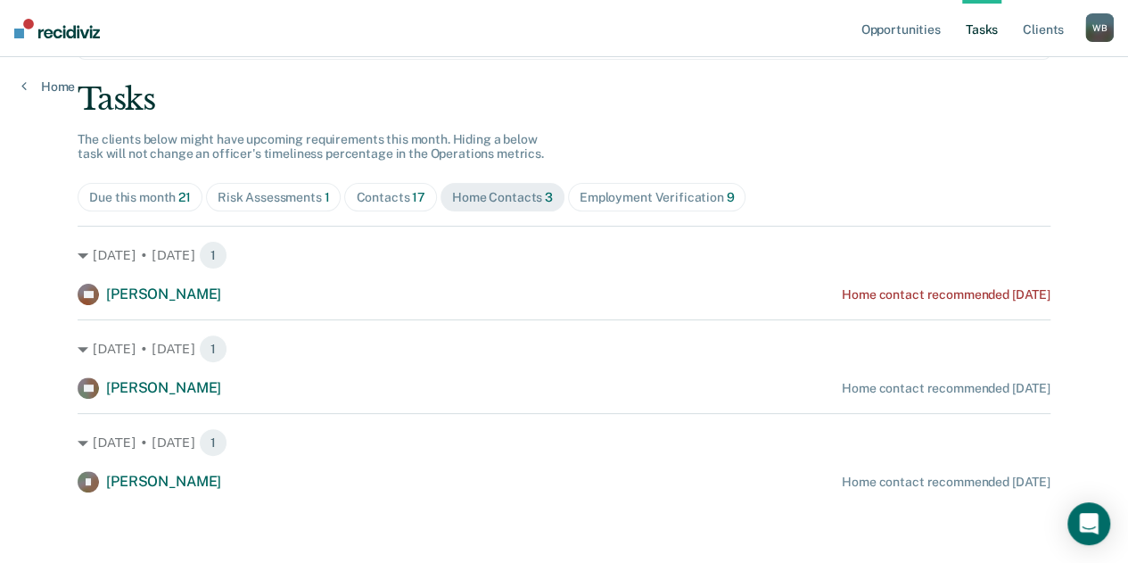
click at [378, 194] on div "Contacts 17" at bounding box center [391, 197] width 70 height 15
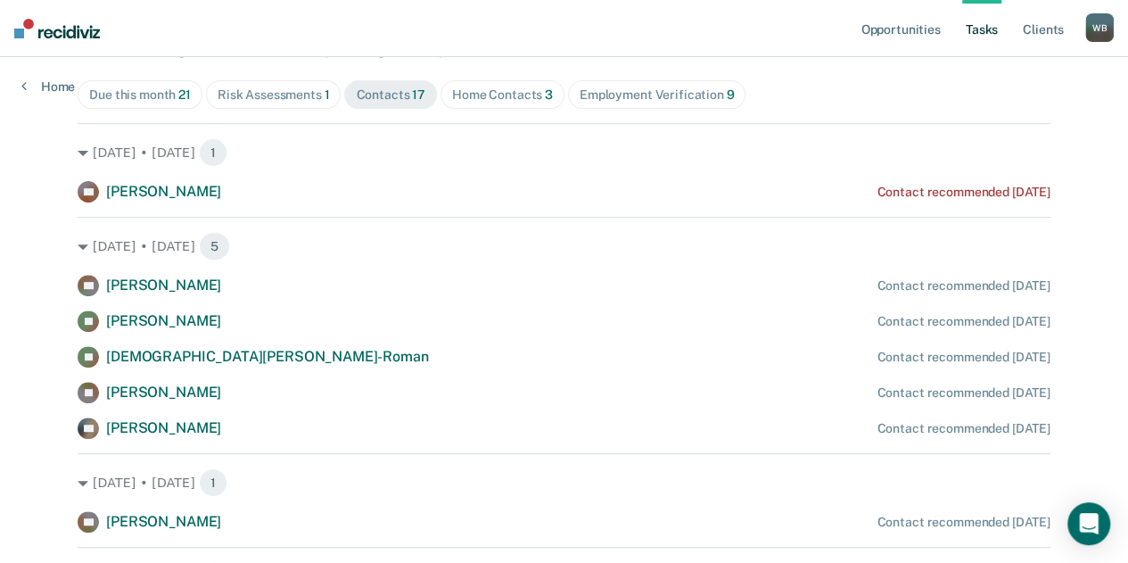
scroll to position [0, 0]
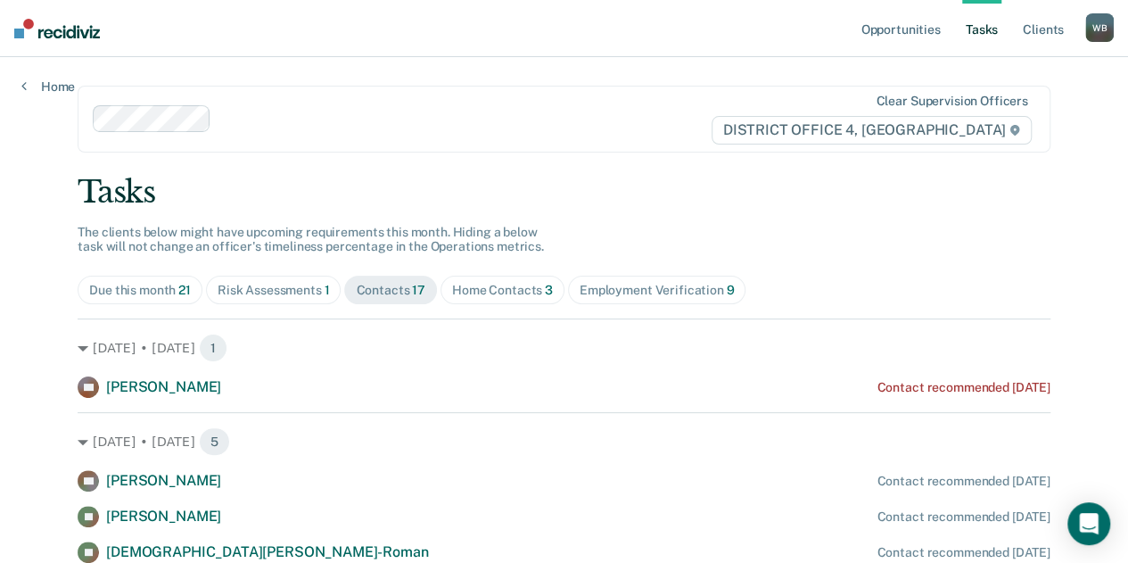
click at [445, 193] on div "Tasks" at bounding box center [564, 192] width 973 height 37
click at [453, 289] on div "Home Contacts 3" at bounding box center [502, 290] width 101 height 15
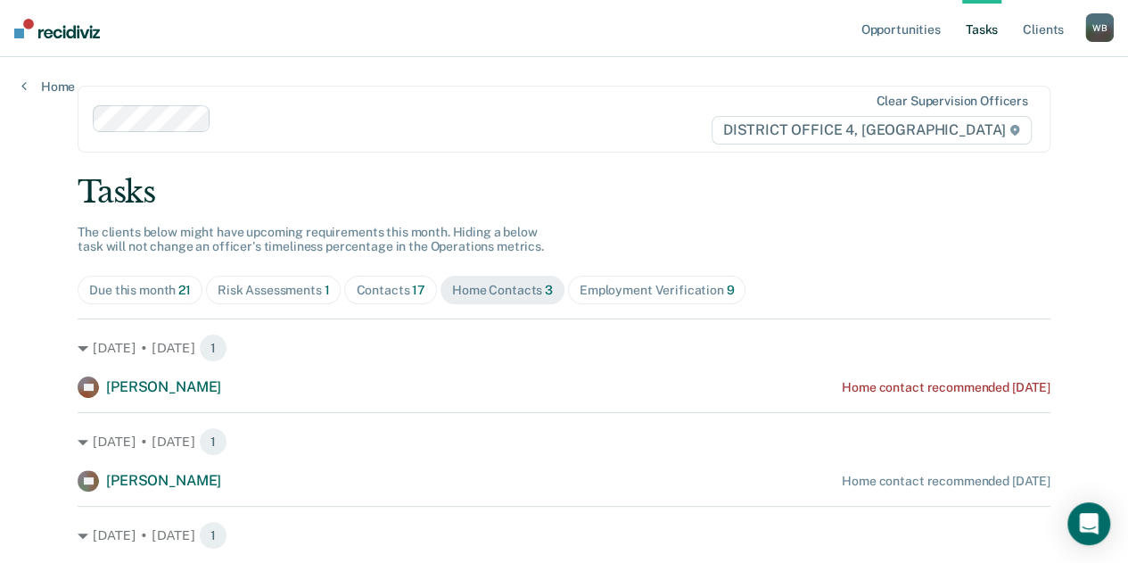
scroll to position [93, 0]
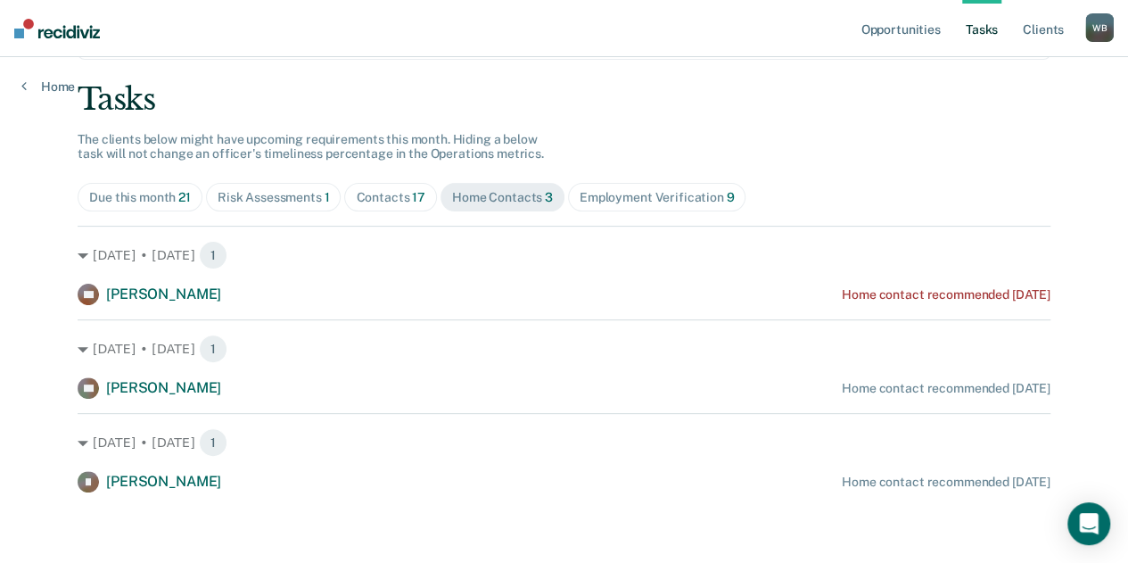
click at [372, 199] on div "Contacts 17" at bounding box center [391, 197] width 70 height 15
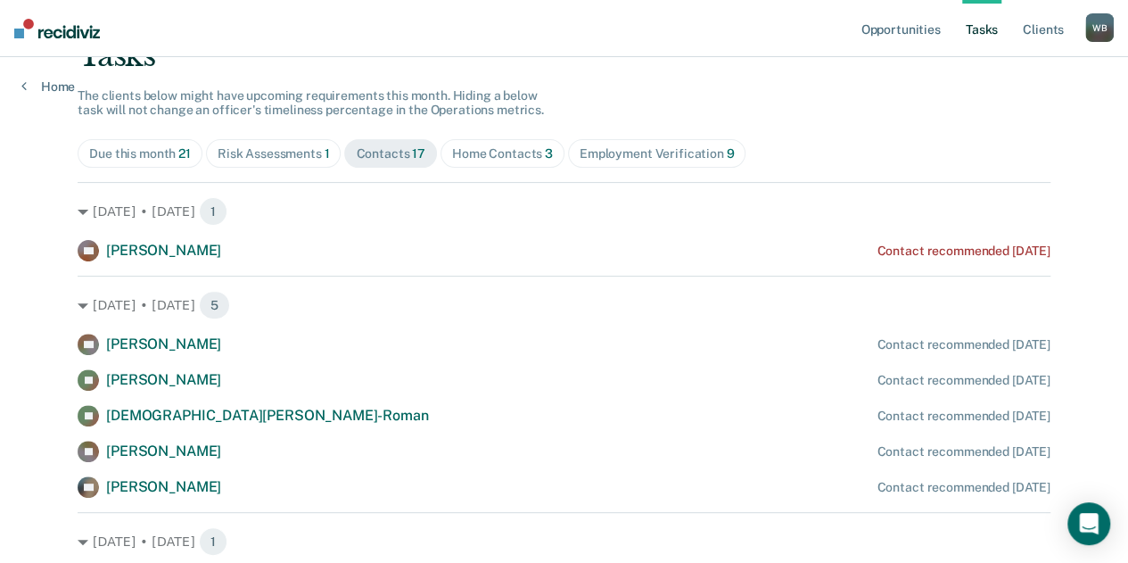
scroll to position [137, 0]
click at [291, 156] on div "Risk Assessments 1" at bounding box center [274, 152] width 112 height 15
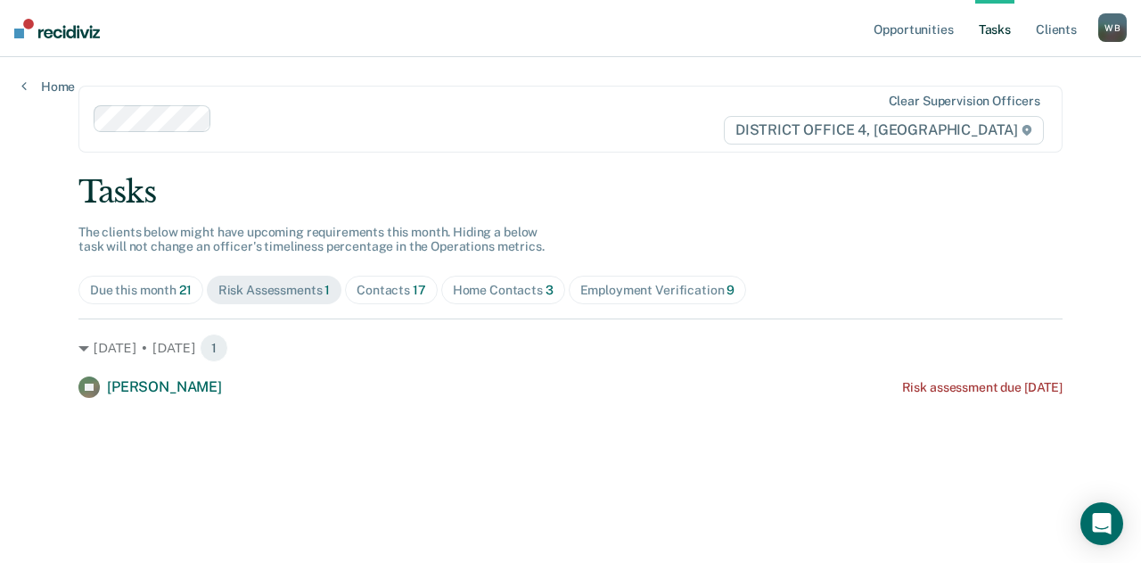
click at [155, 288] on div "Due this month 21" at bounding box center [141, 290] width 102 height 15
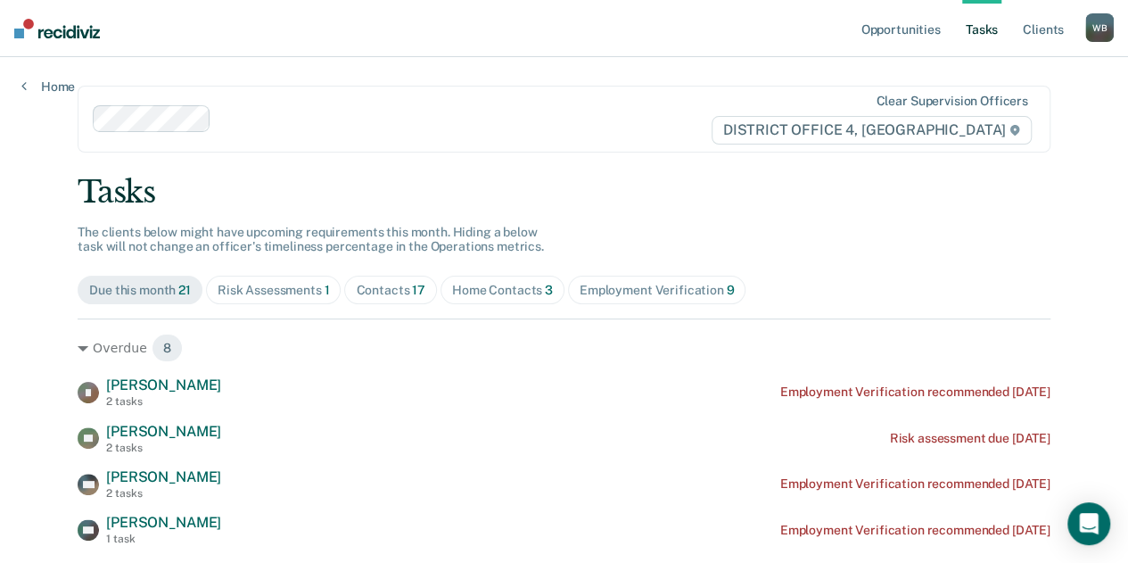
click at [1102, 35] on div "W B" at bounding box center [1099, 27] width 29 height 29
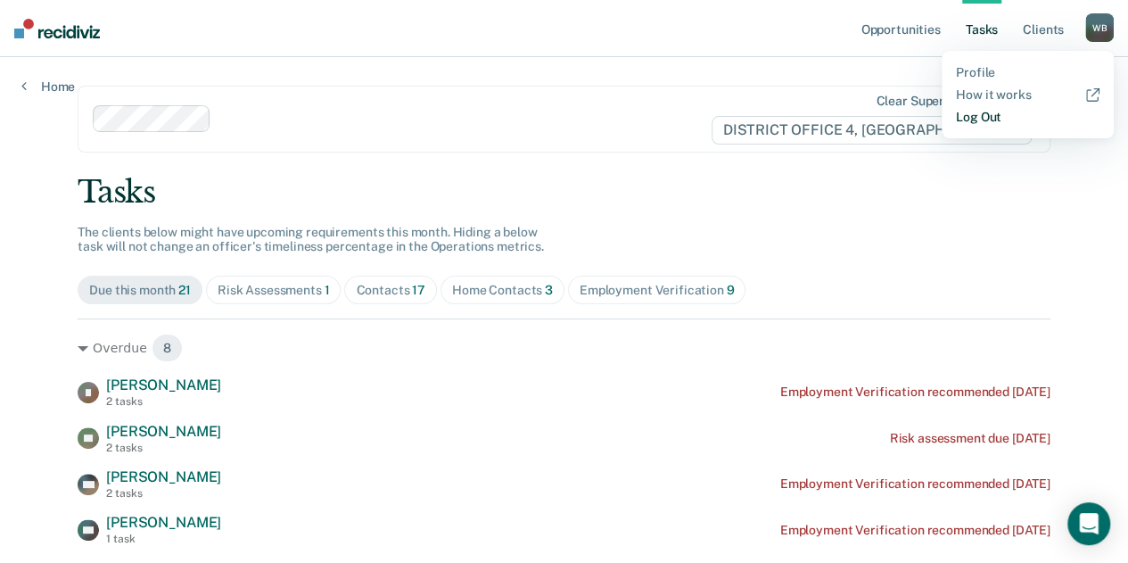
click at [985, 111] on link "Log Out" at bounding box center [1028, 117] width 144 height 15
